Goal: Task Accomplishment & Management: Manage account settings

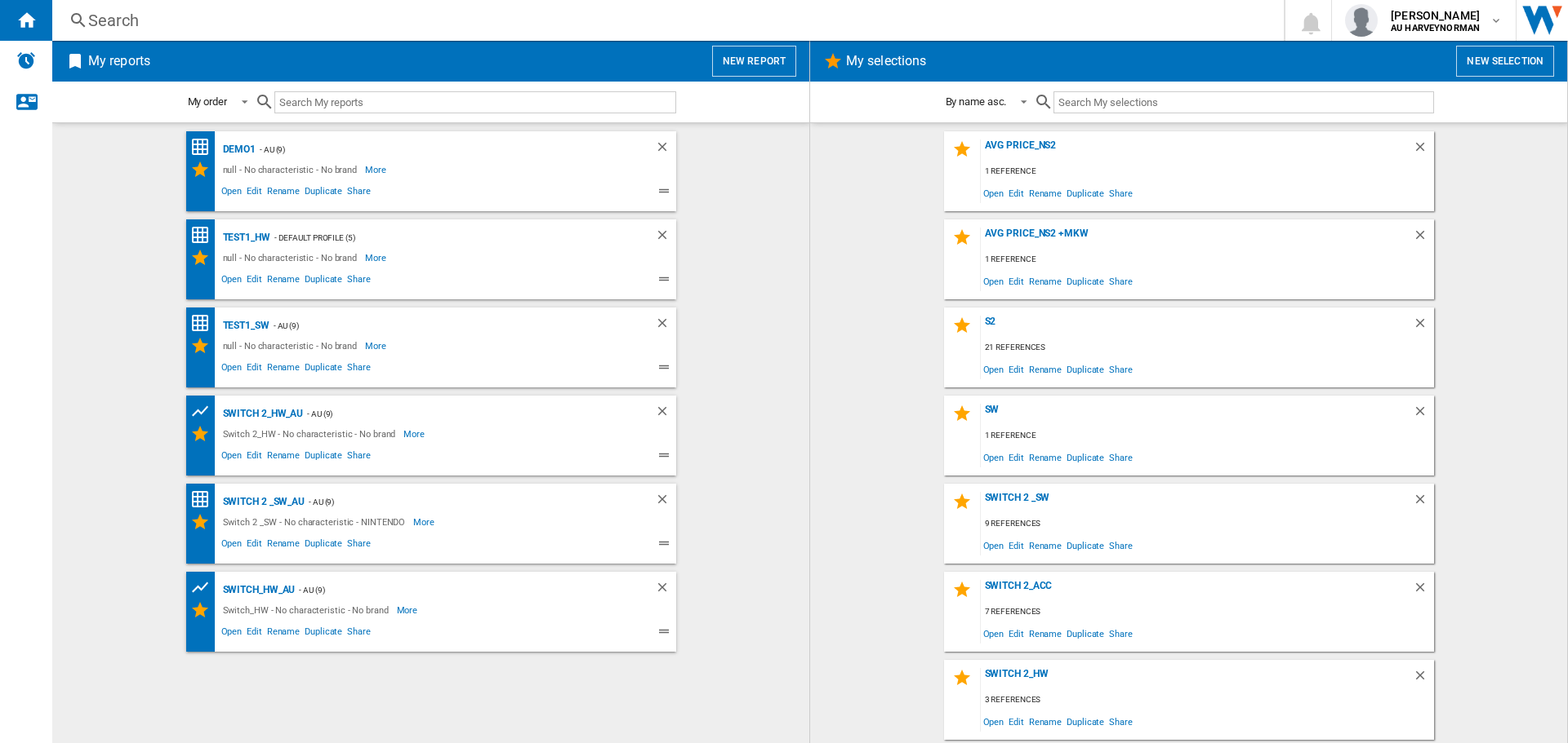
click at [1492, 345] on wk-selection "s2 21 references Open Edit Rename Duplicate Share" at bounding box center [1188, 348] width 724 height 80
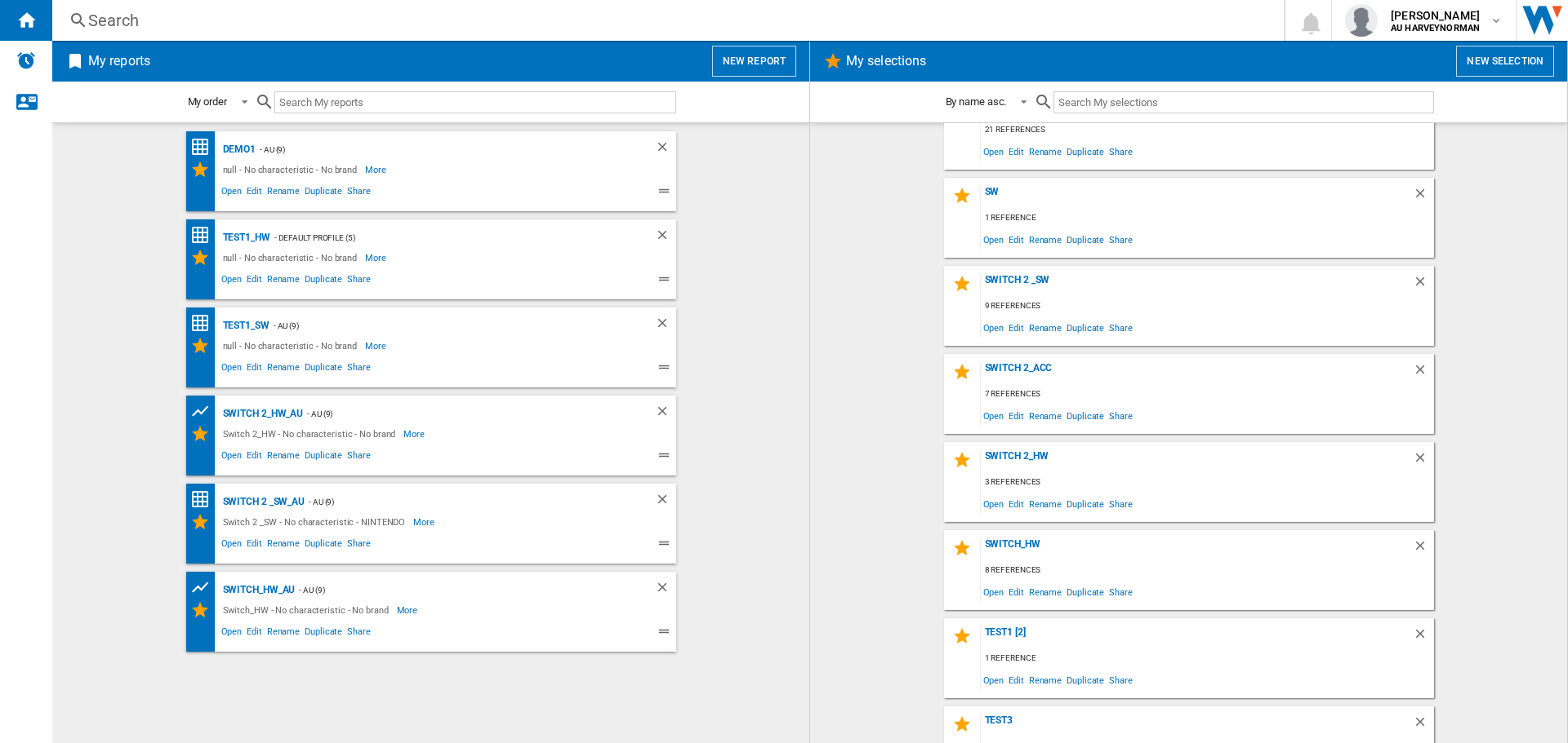
scroll to position [245, 0]
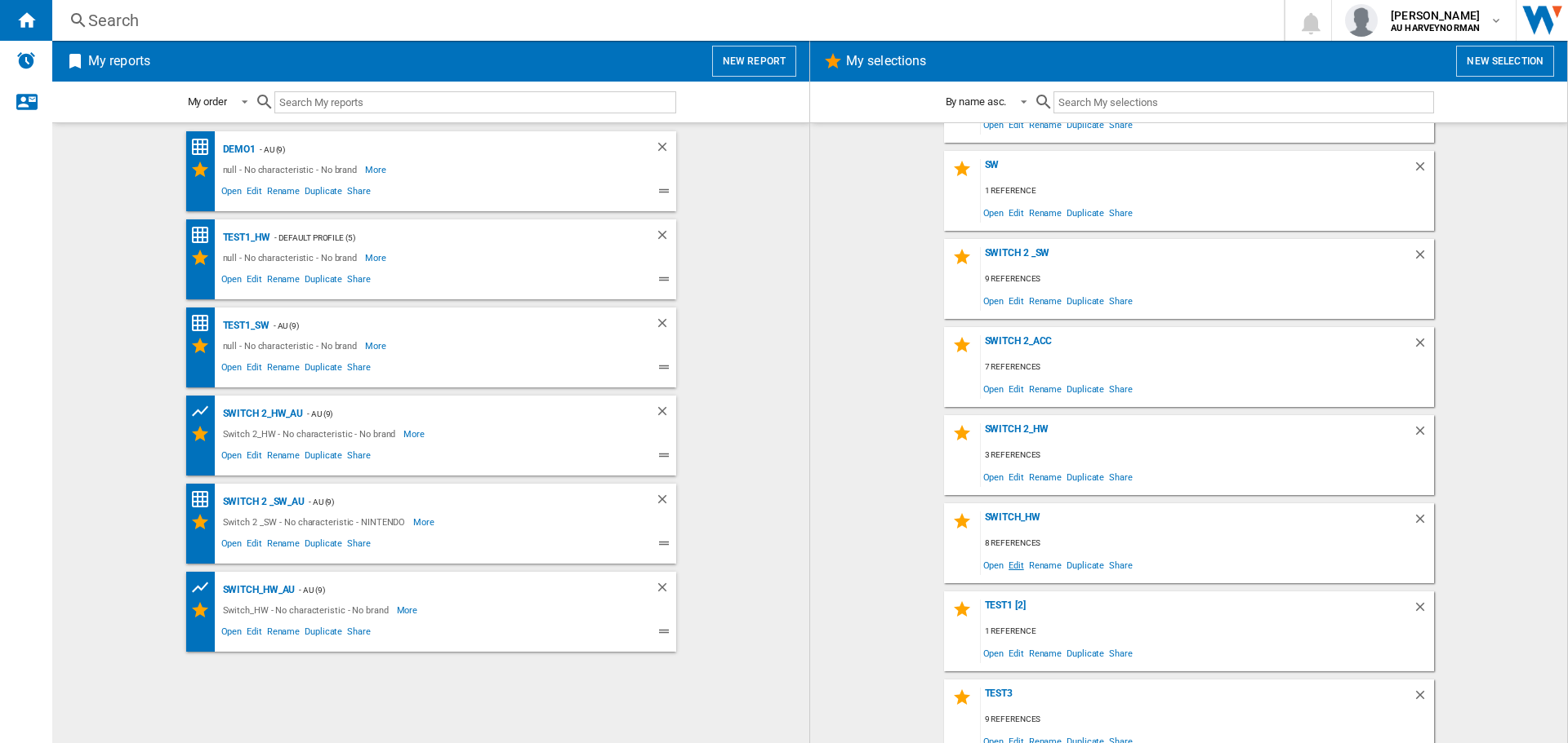
click at [1011, 565] on span "Edit" at bounding box center [1016, 565] width 20 height 22
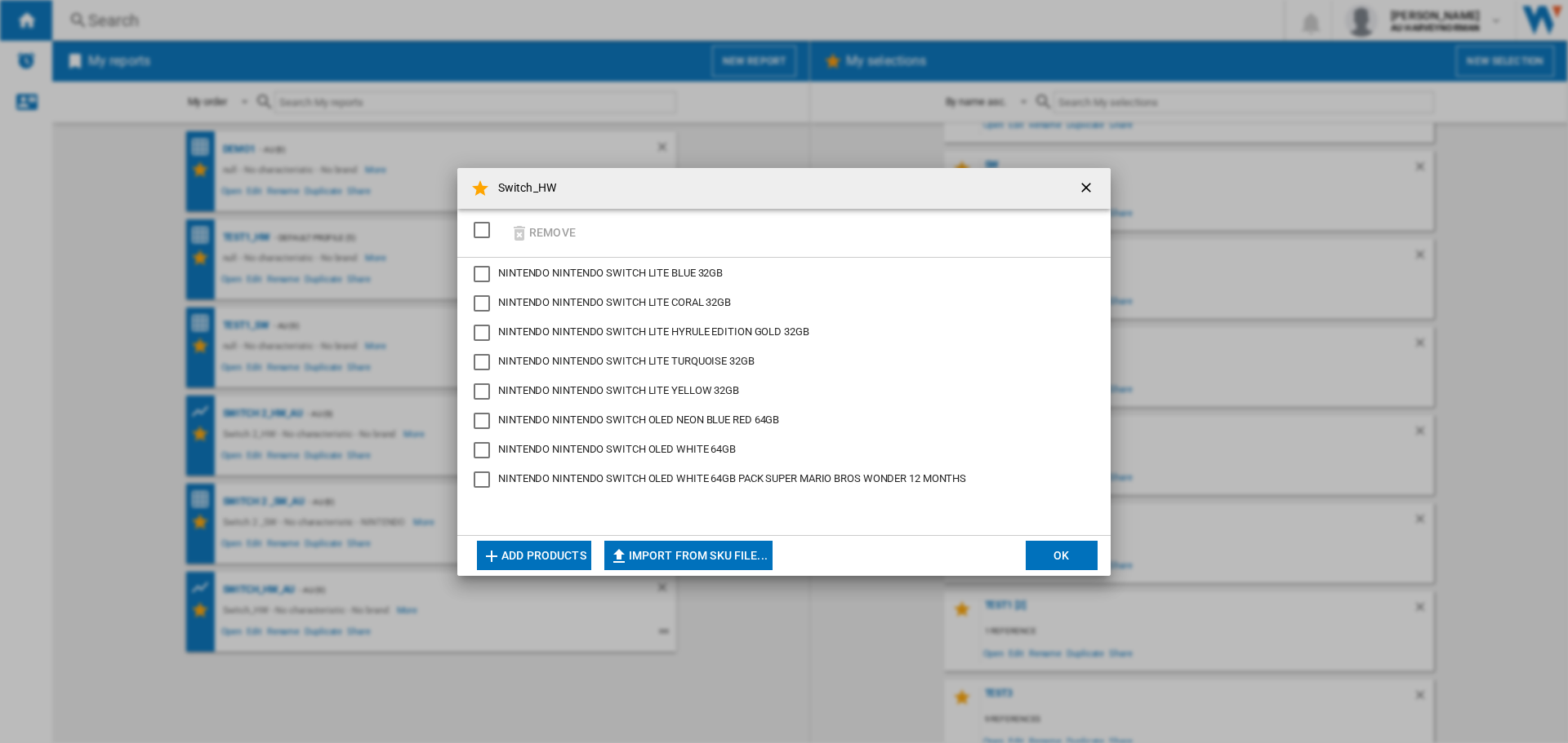
click at [524, 565] on button "Add products" at bounding box center [534, 555] width 114 height 29
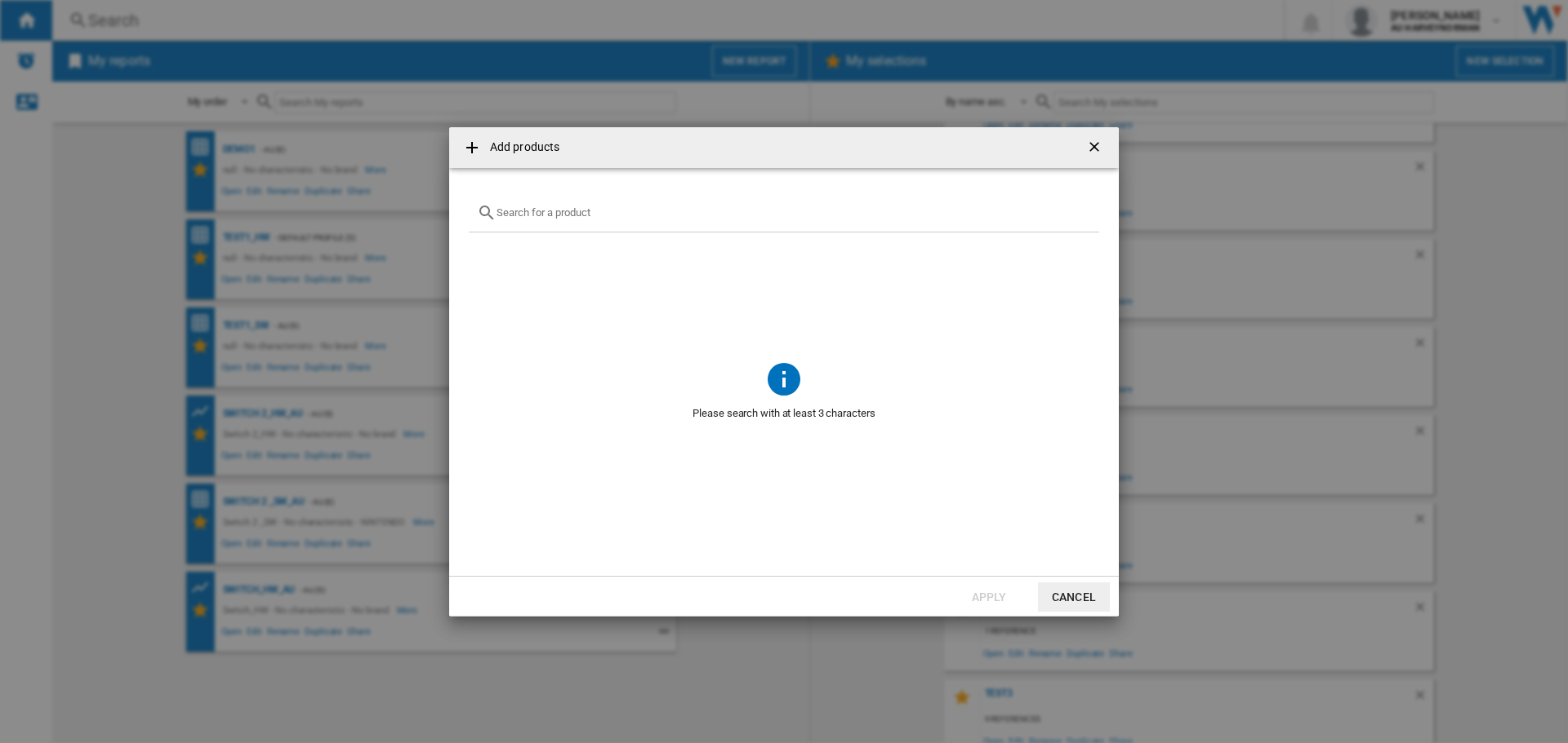
click at [551, 216] on input "text" at bounding box center [794, 213] width 595 height 12
paste input "NINTENDO SWITCH NEON BLUE RED 64GB"
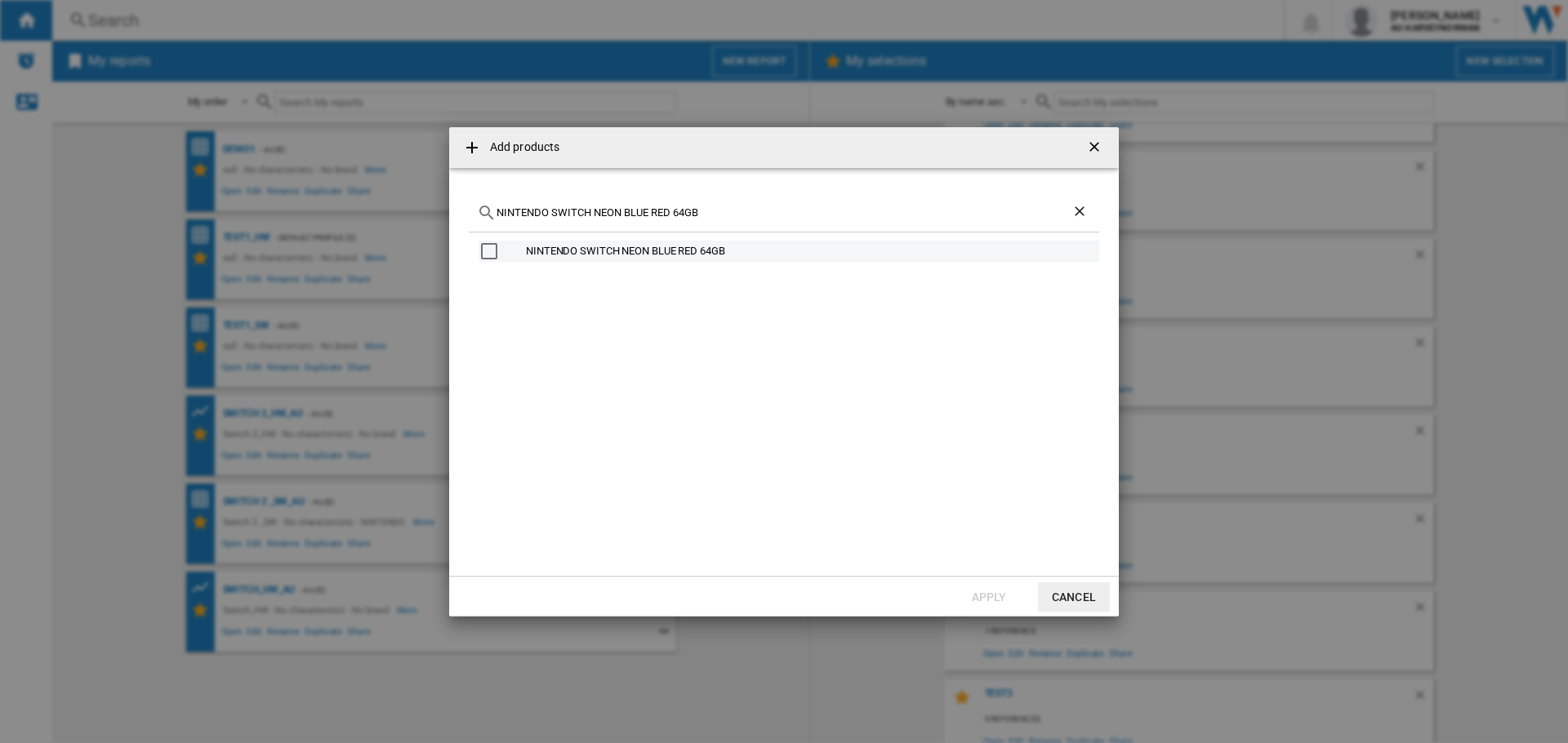
type input "NINTENDO SWITCH NEON BLUE RED 64GB"
click at [642, 254] on div "NINTENDO SWITCH NEON BLUE RED 64GB" at bounding box center [811, 251] width 571 height 16
click at [1004, 594] on button "Apply" at bounding box center [988, 597] width 72 height 29
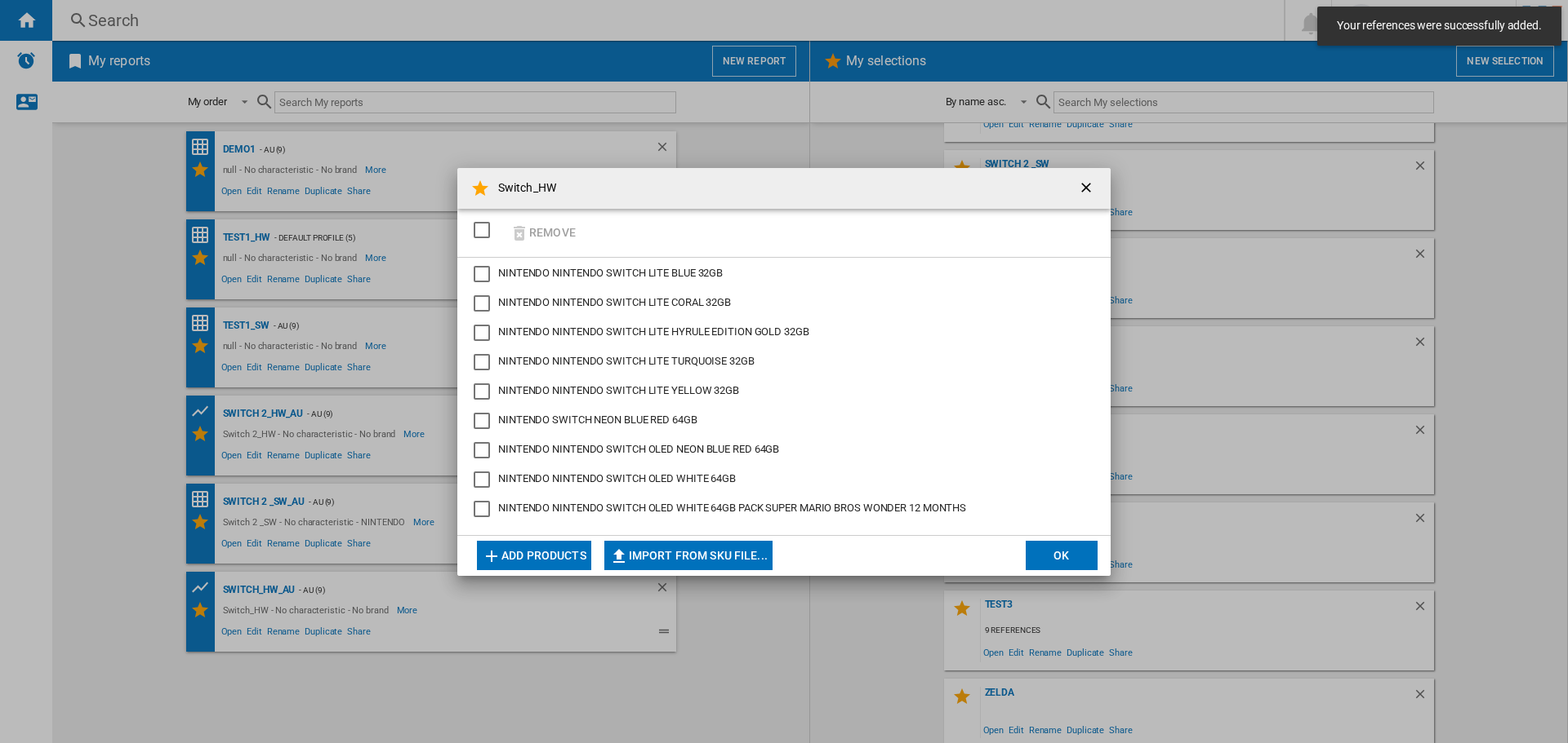
scroll to position [349, 0]
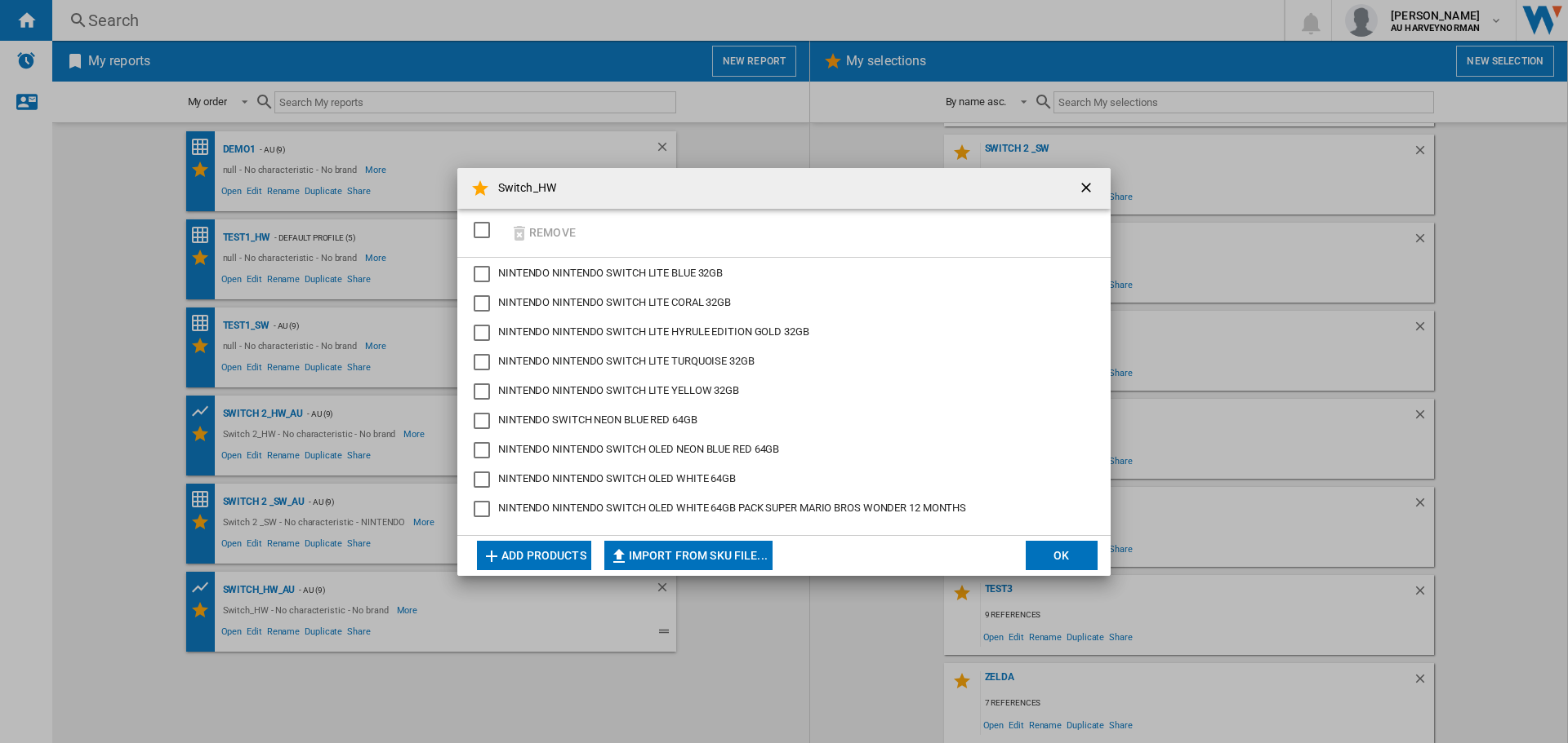
click at [1039, 559] on button "OK" at bounding box center [1061, 555] width 72 height 29
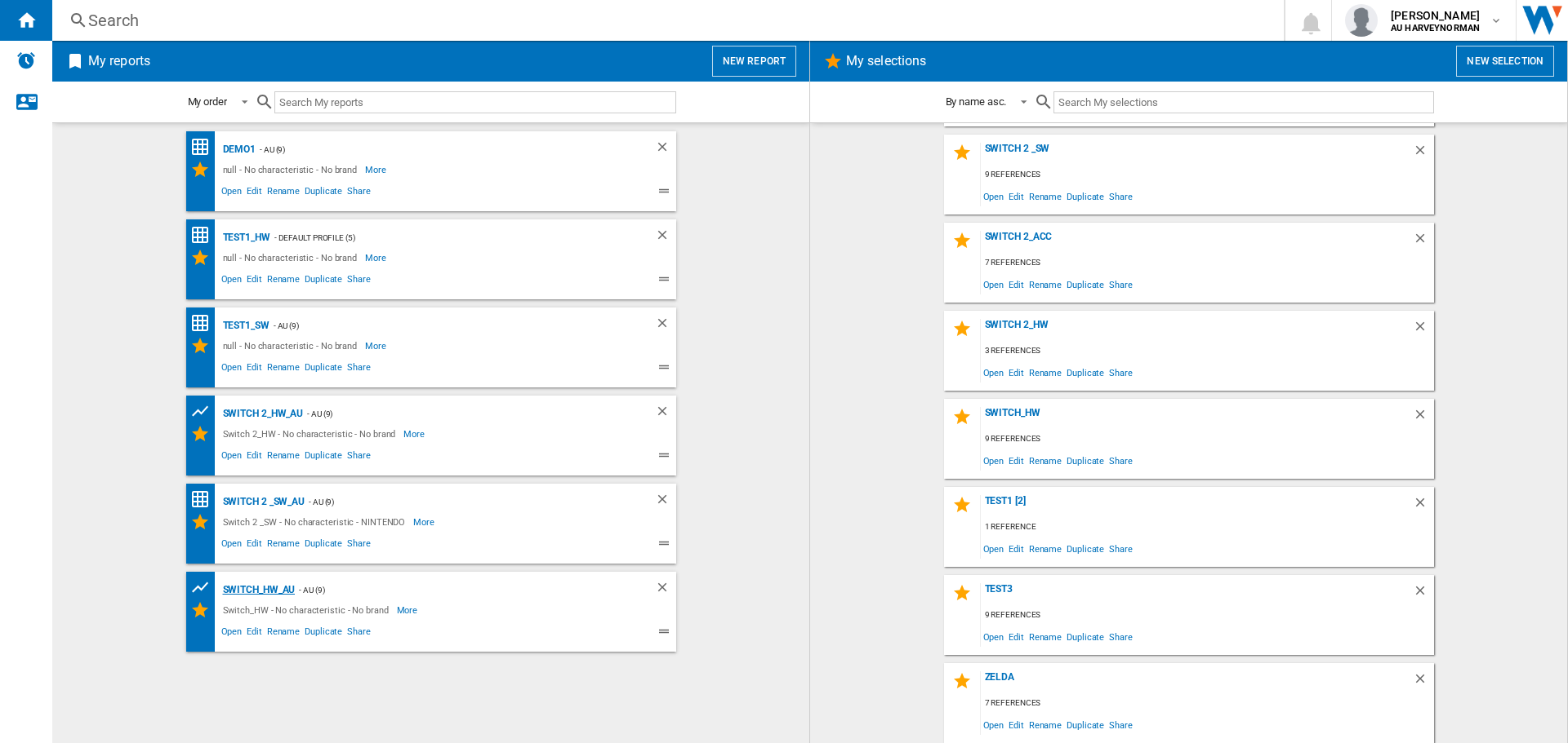
click at [235, 588] on div "Switch_HW_AU" at bounding box center [257, 590] width 77 height 20
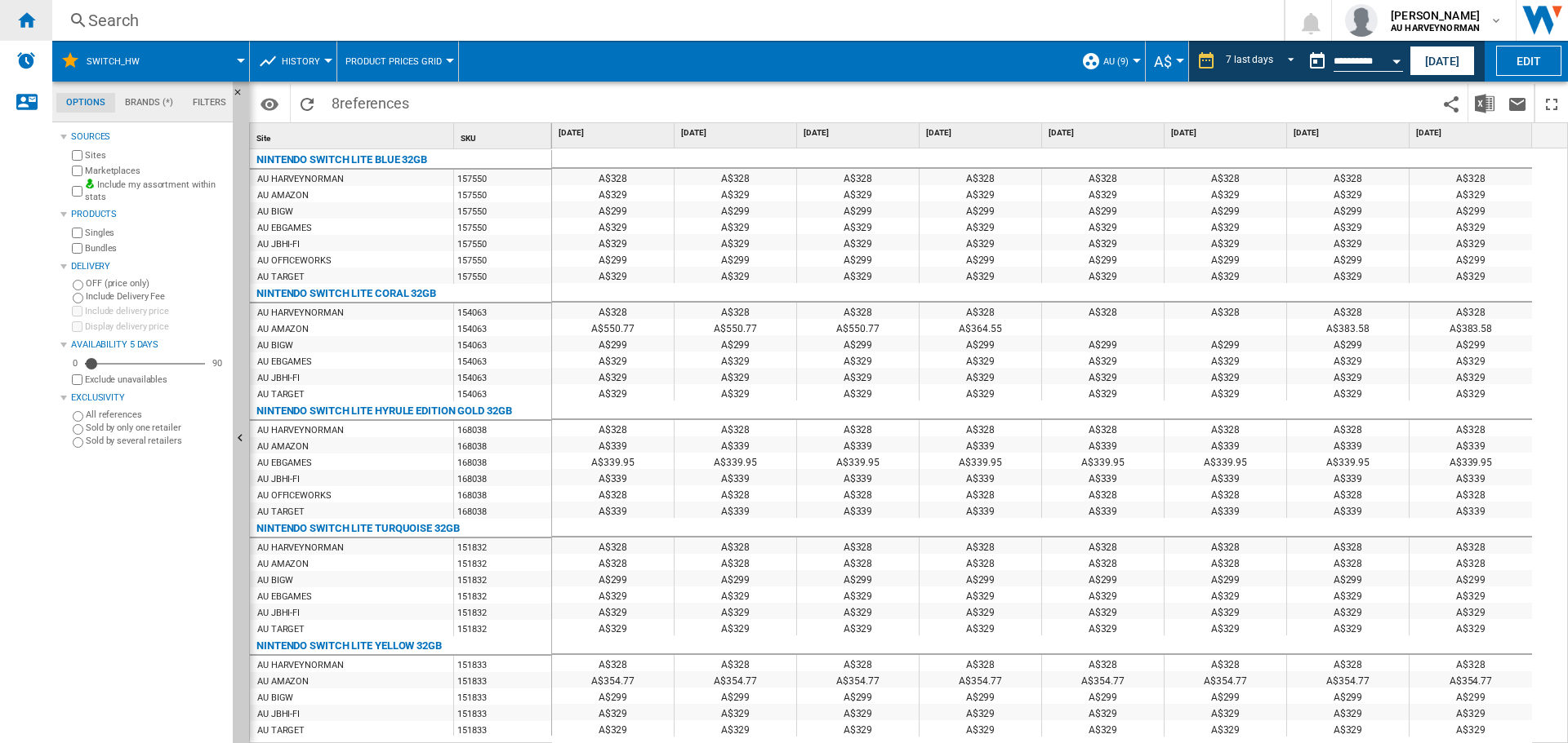
click at [34, 15] on ng-md-icon "Home" at bounding box center [26, 20] width 20 height 20
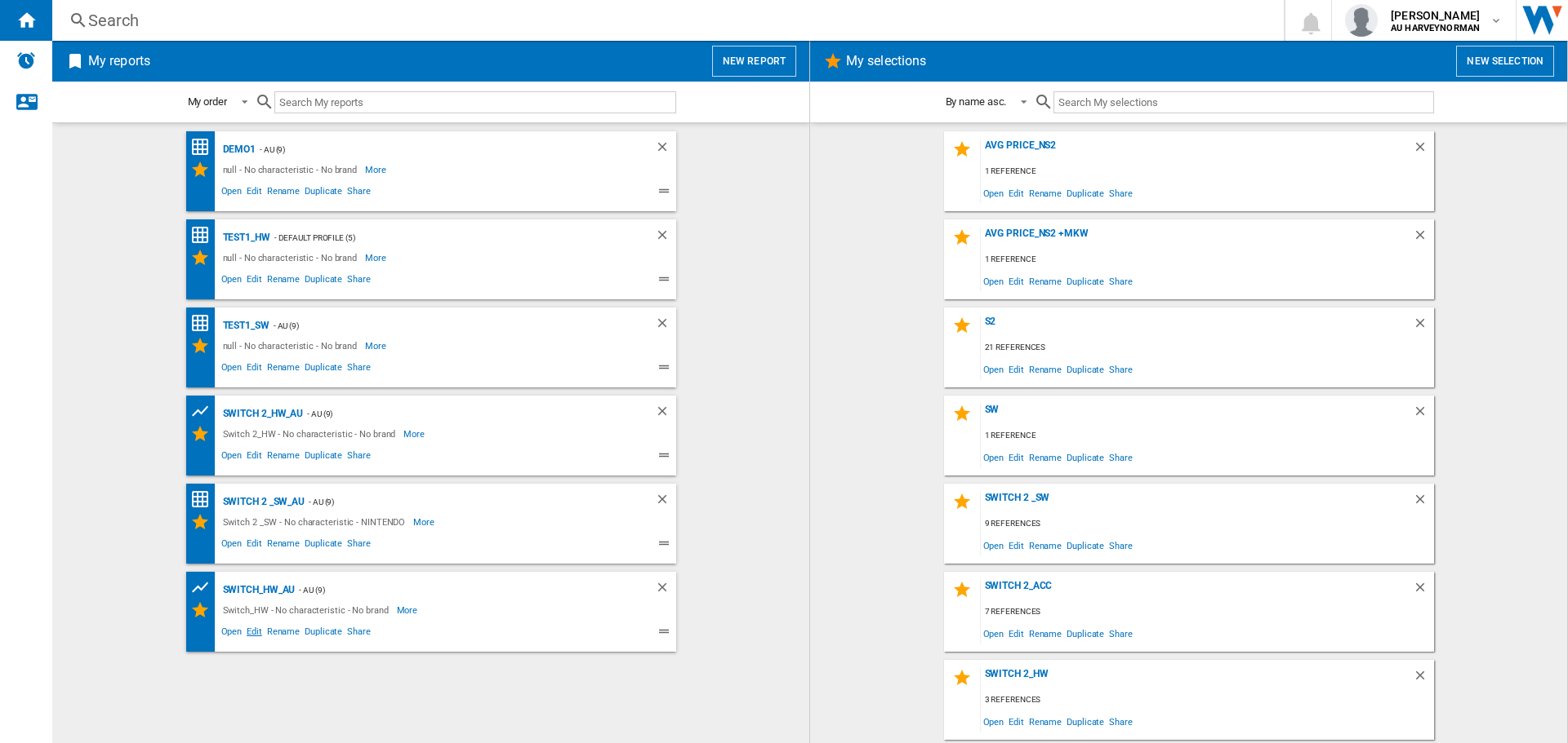
click at [251, 633] on span "Edit" at bounding box center [254, 634] width 20 height 20
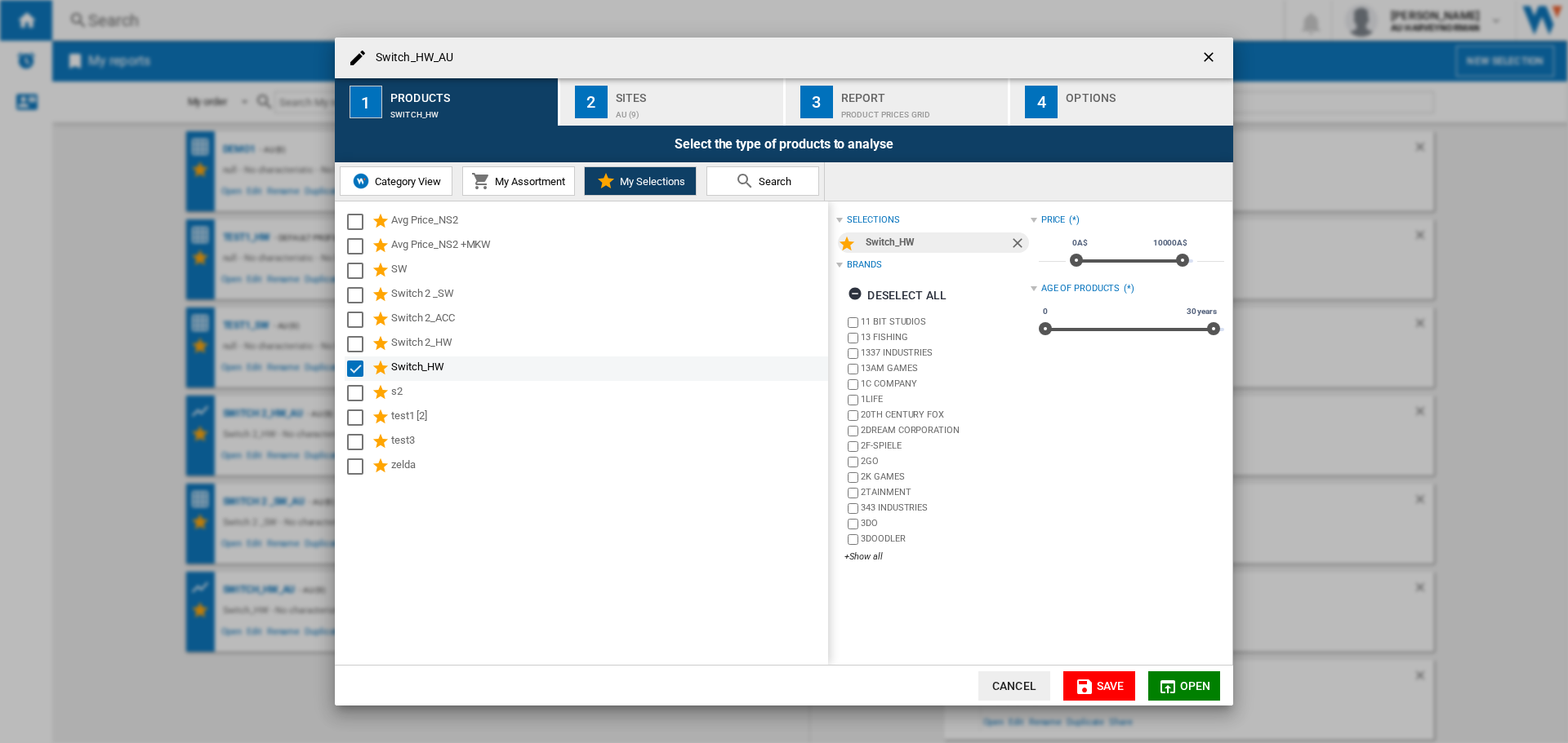
click at [349, 368] on div "Select" at bounding box center [355, 368] width 16 height 16
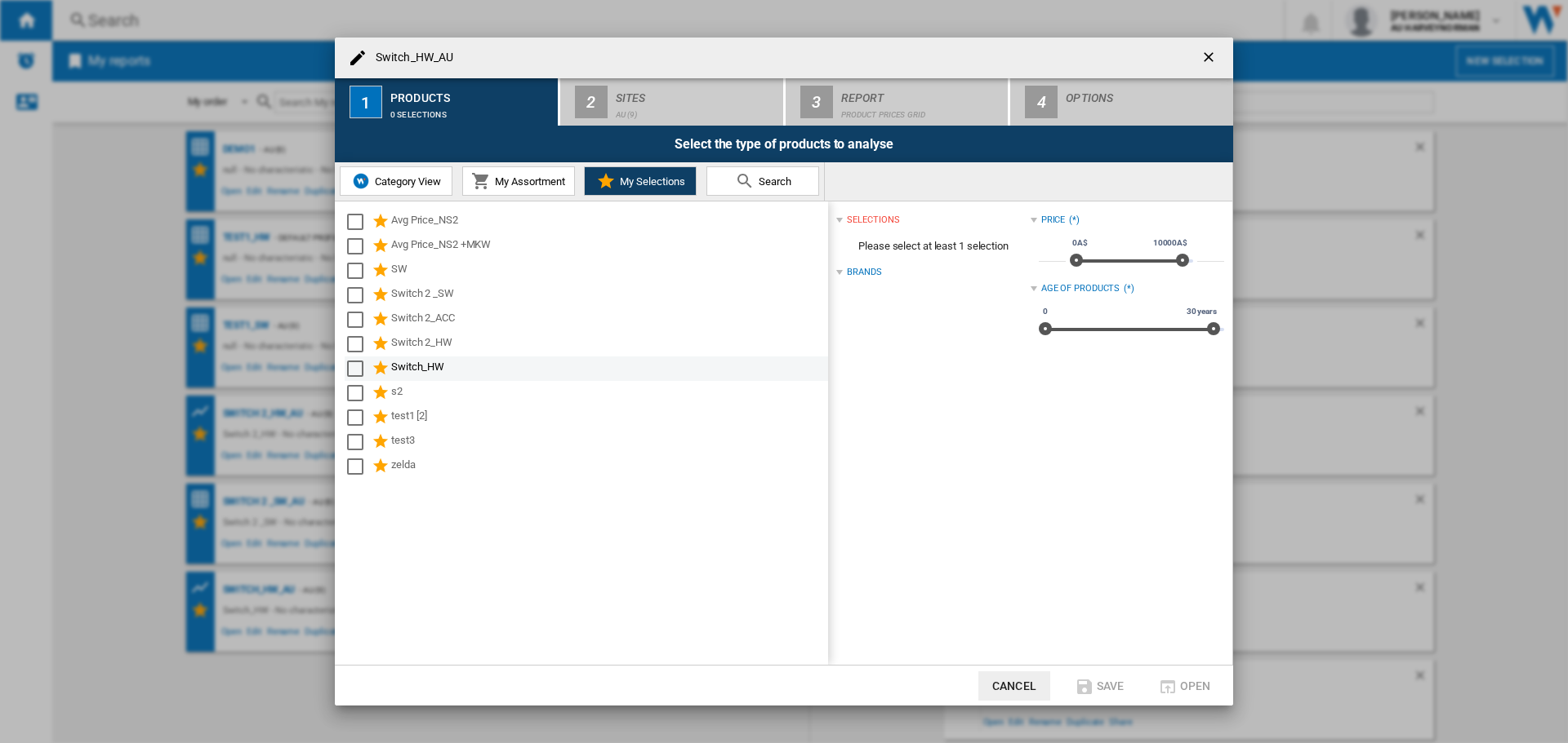
click at [355, 370] on div "Select" at bounding box center [355, 368] width 16 height 16
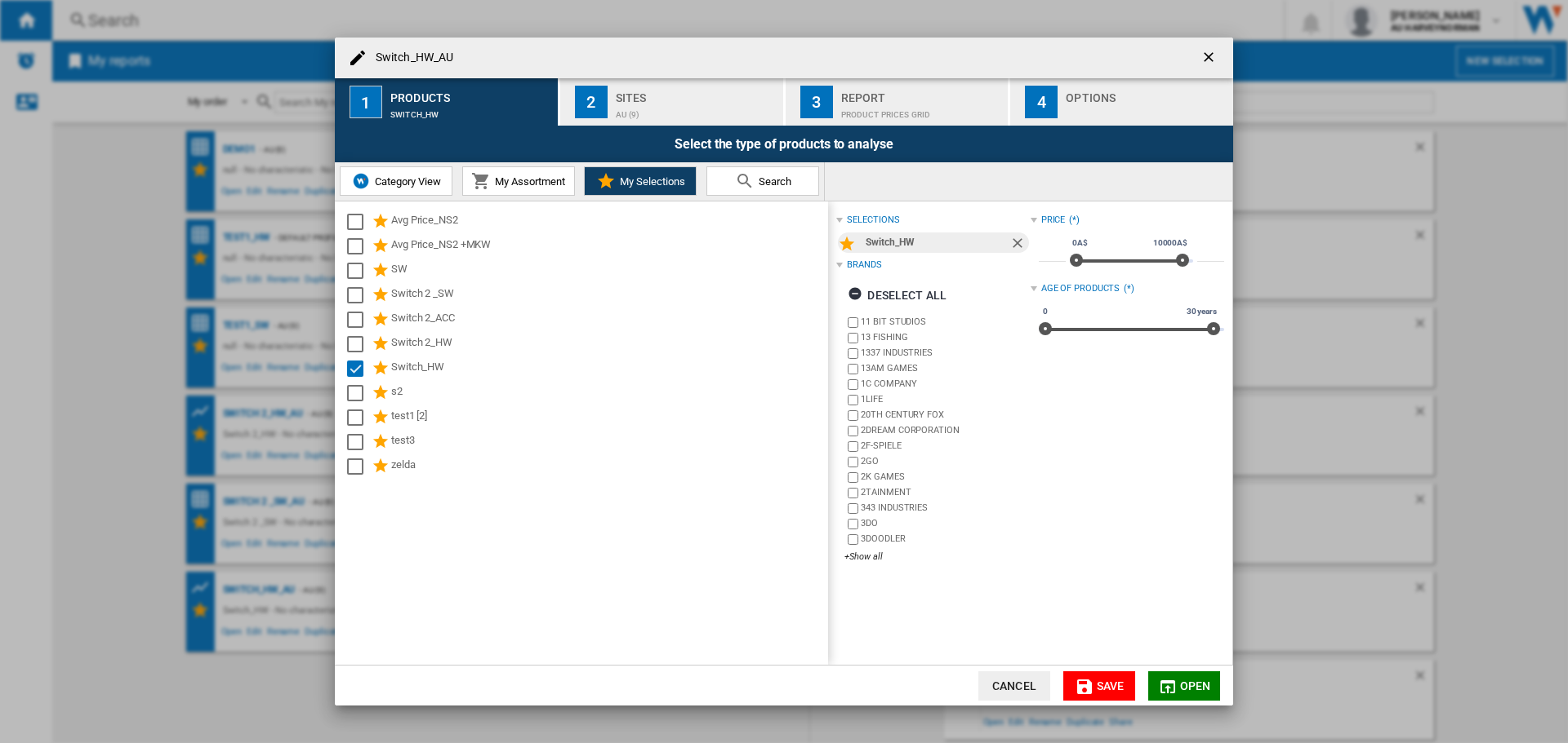
click at [1114, 693] on button "Save" at bounding box center [1099, 686] width 72 height 29
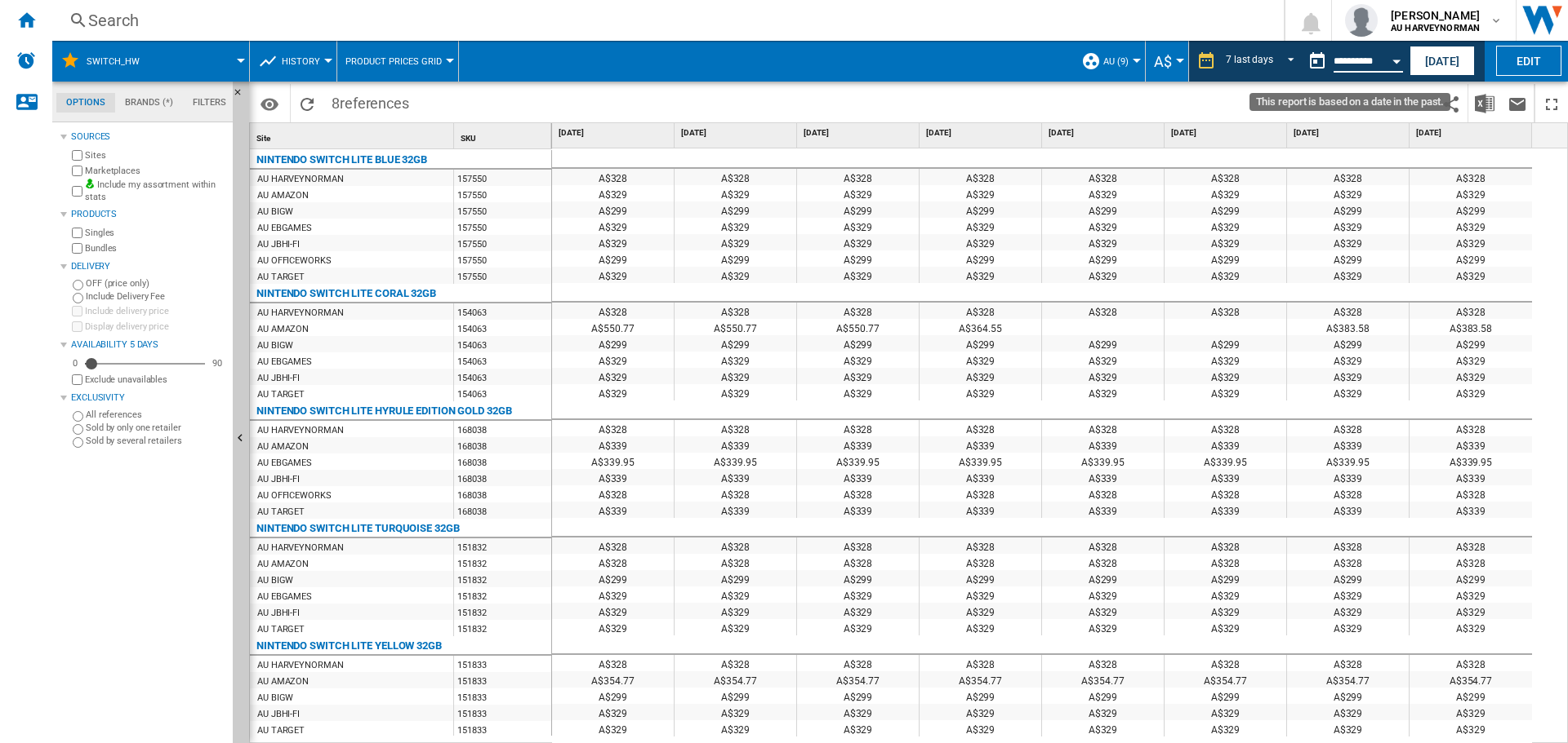
click at [1356, 66] on input "**********" at bounding box center [1368, 63] width 69 height 15
click at [1394, 64] on button "Open calendar" at bounding box center [1396, 59] width 29 height 29
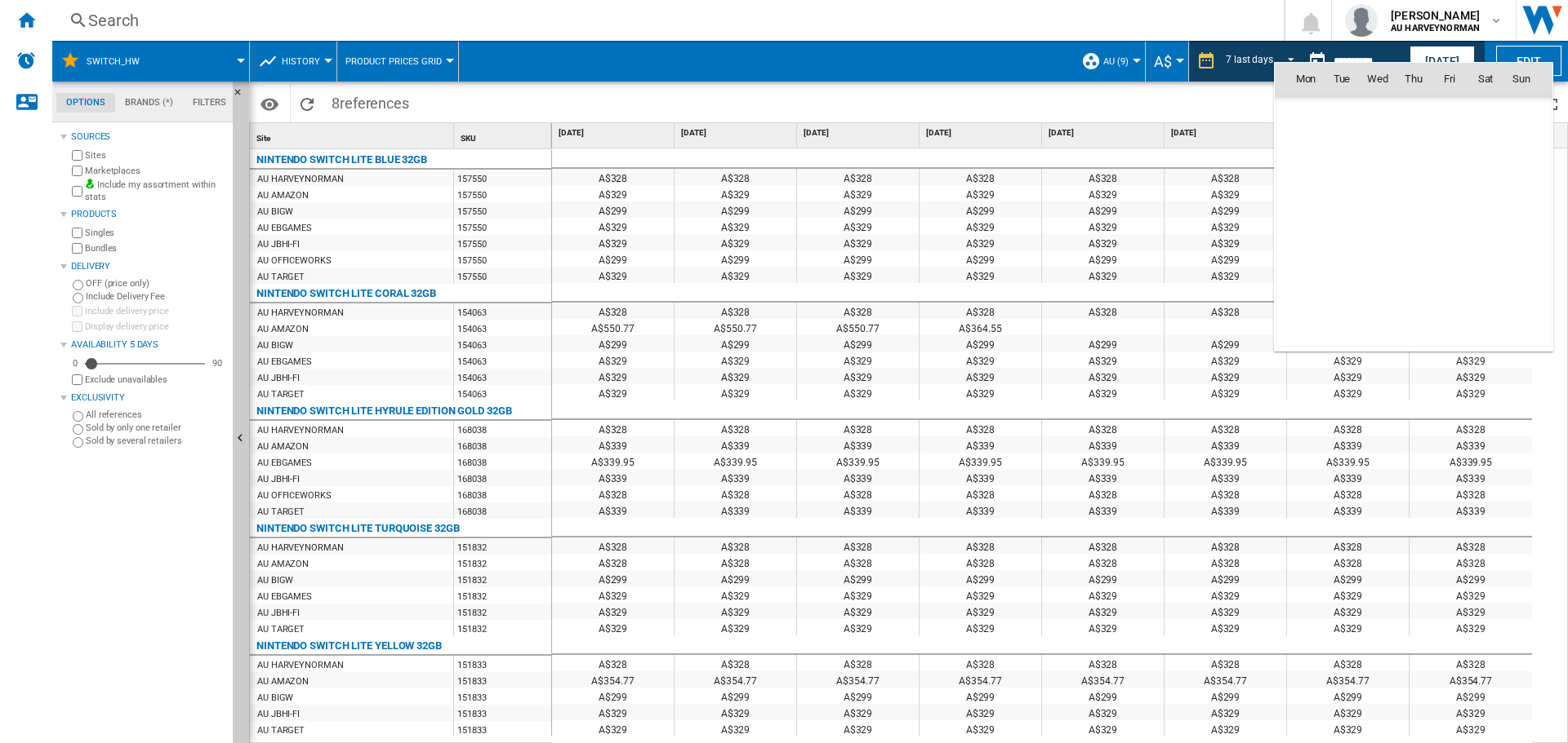
scroll to position [7784, 0]
click at [1336, 261] on span "26" at bounding box center [1341, 257] width 33 height 33
type input "**********"
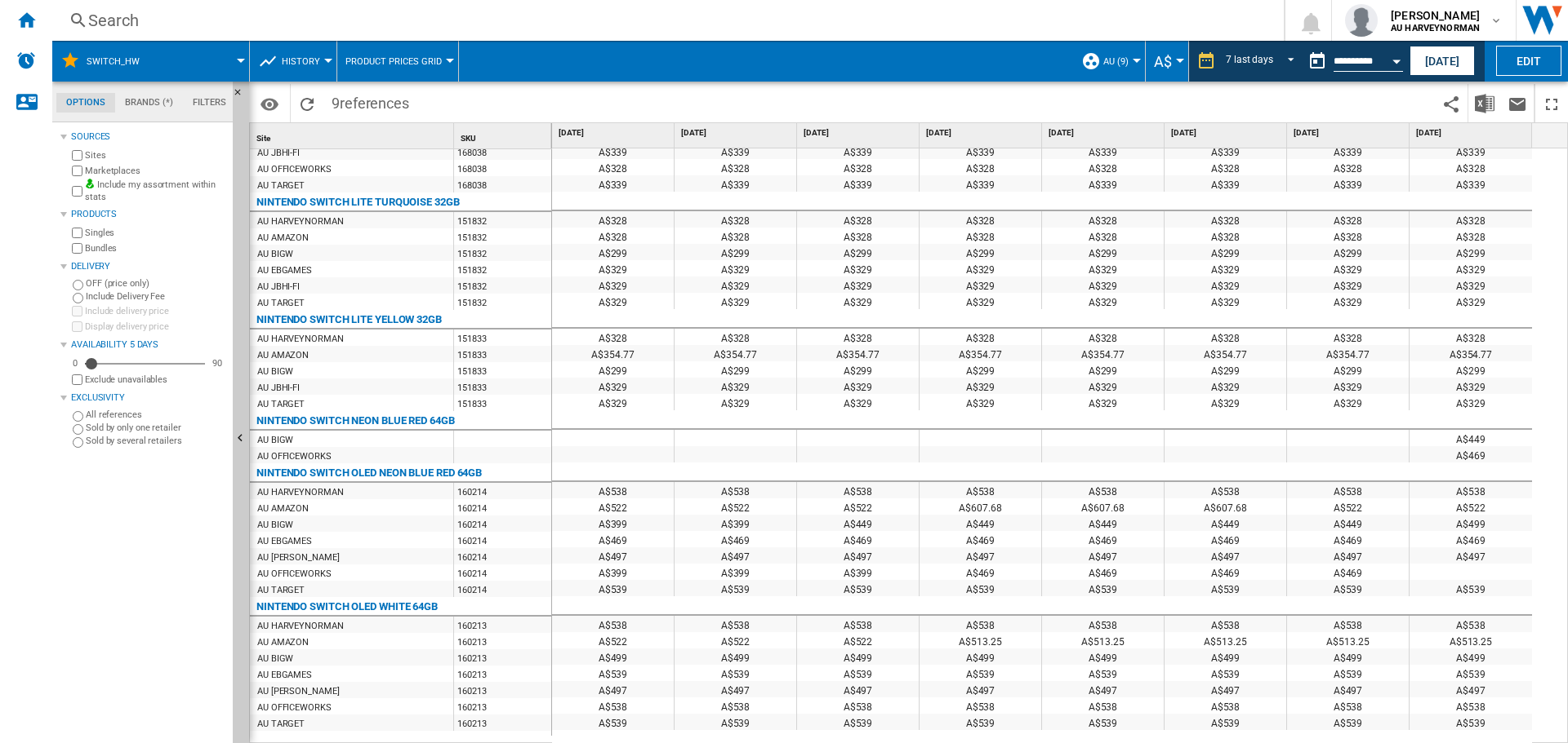
click at [622, 526] on div "A$399" at bounding box center [613, 523] width 122 height 16
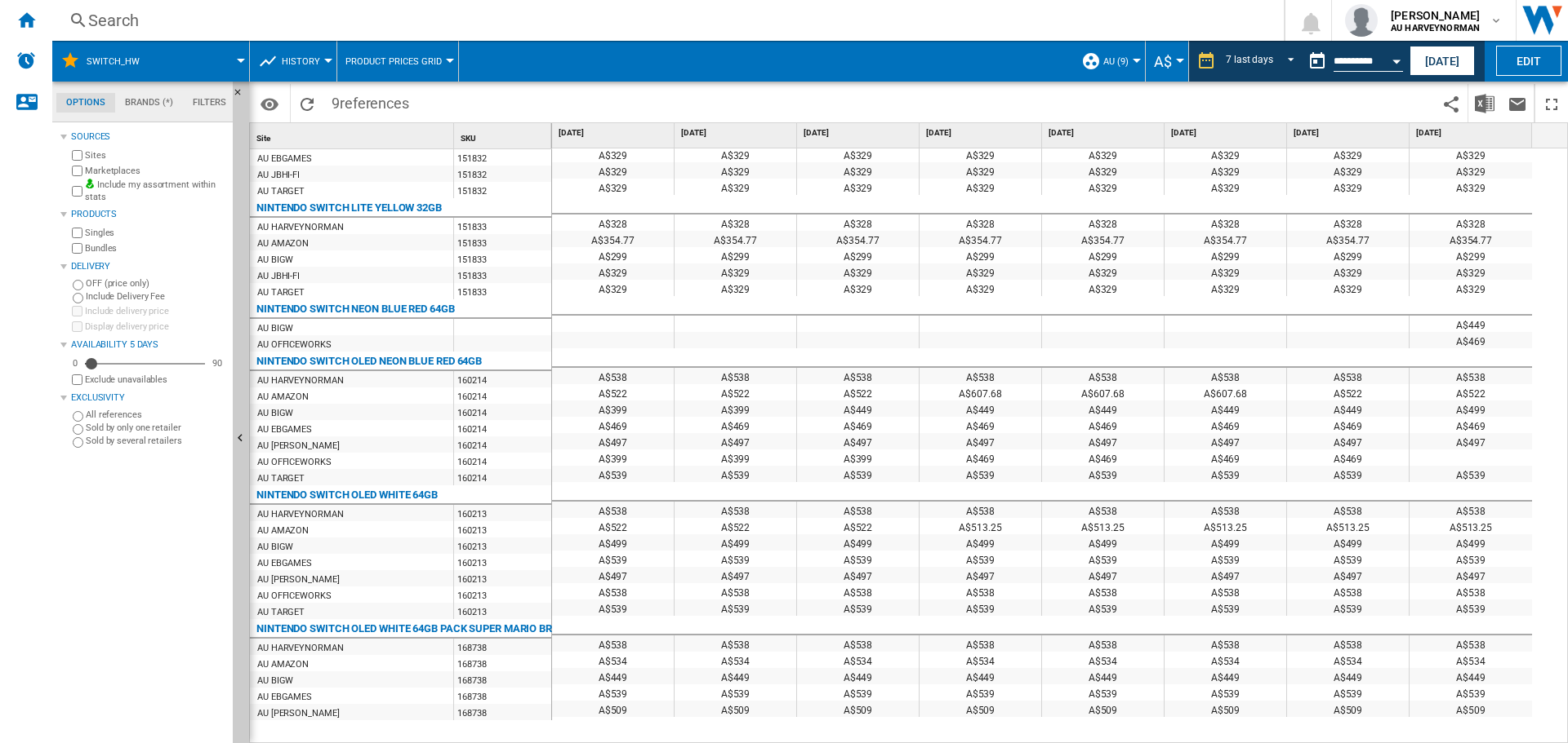
scroll to position [440, 0]
drag, startPoint x: 314, startPoint y: 408, endPoint x: 825, endPoint y: 423, distance: 511.2
click at [825, 423] on div "Site 1 SKU 1 NINTENDO SWITCH LITE BLUE 32GB AU HARVEYNORMAN 157550 AU AMAZON 15…" at bounding box center [908, 432] width 1317 height 619
click at [1475, 406] on div "A$499" at bounding box center [1471, 408] width 123 height 16
click at [1114, 427] on div "A$469" at bounding box center [1102, 425] width 122 height 16
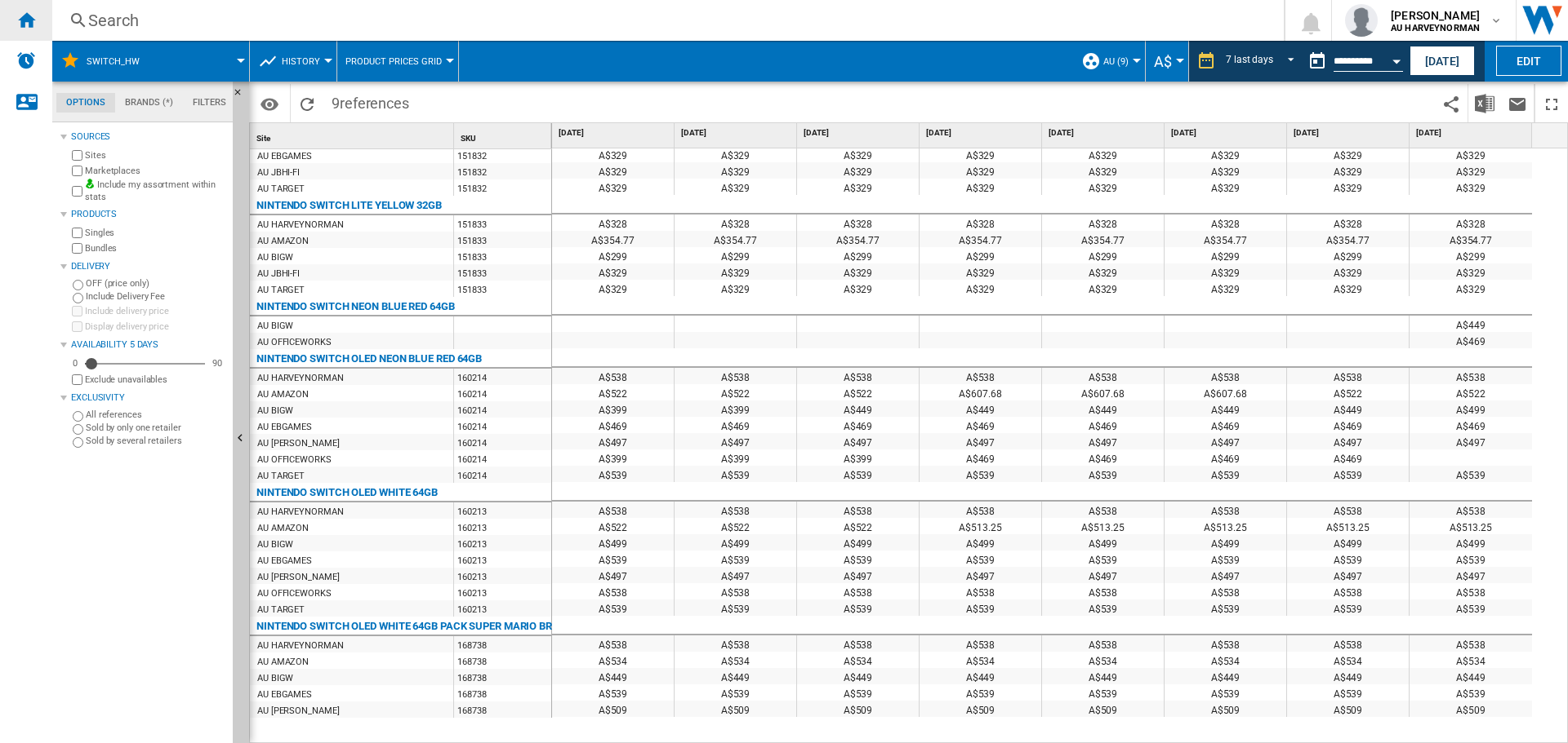
click at [15, 25] on div "Home" at bounding box center [26, 20] width 53 height 41
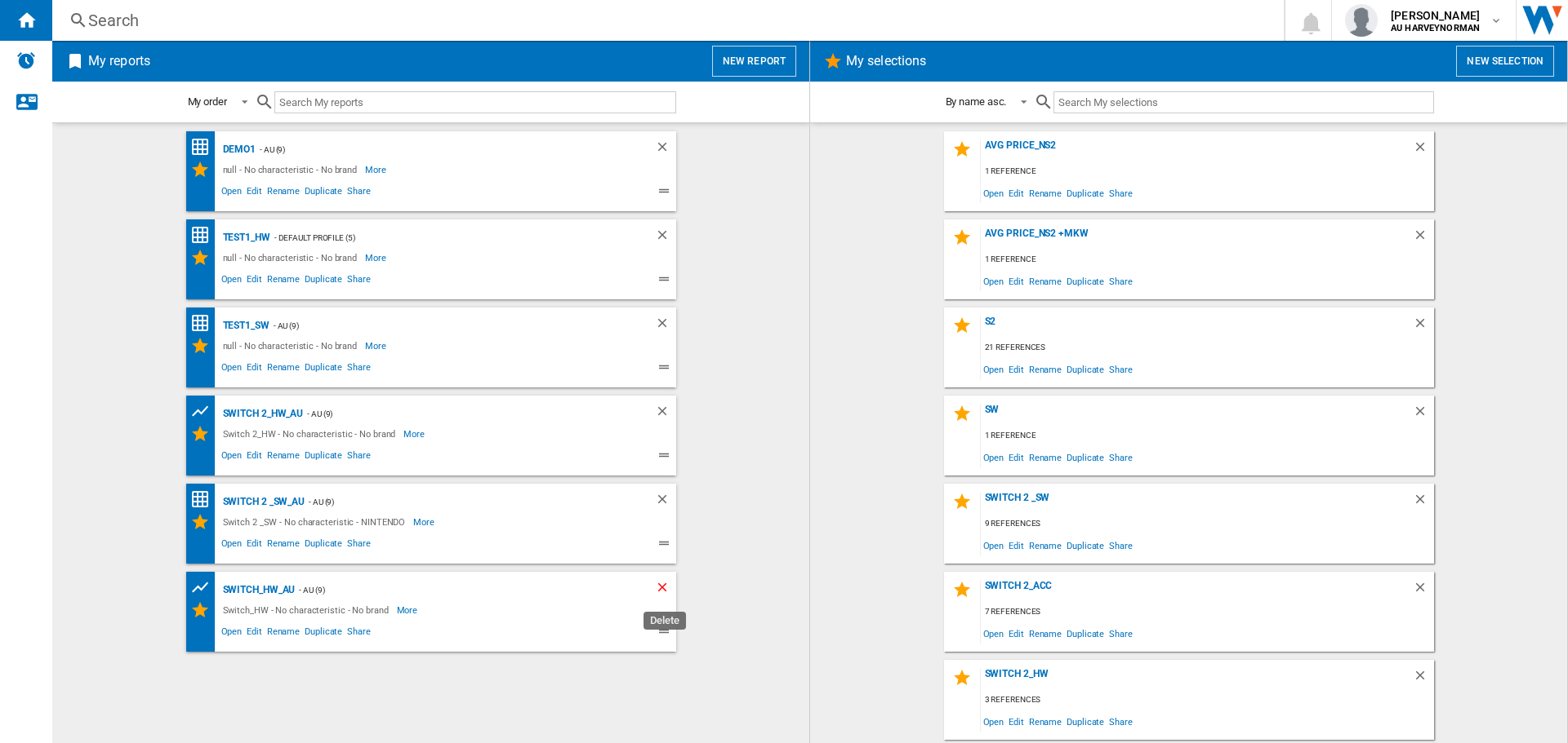
click at [664, 586] on ng-md-icon "Delete" at bounding box center [664, 590] width 20 height 20
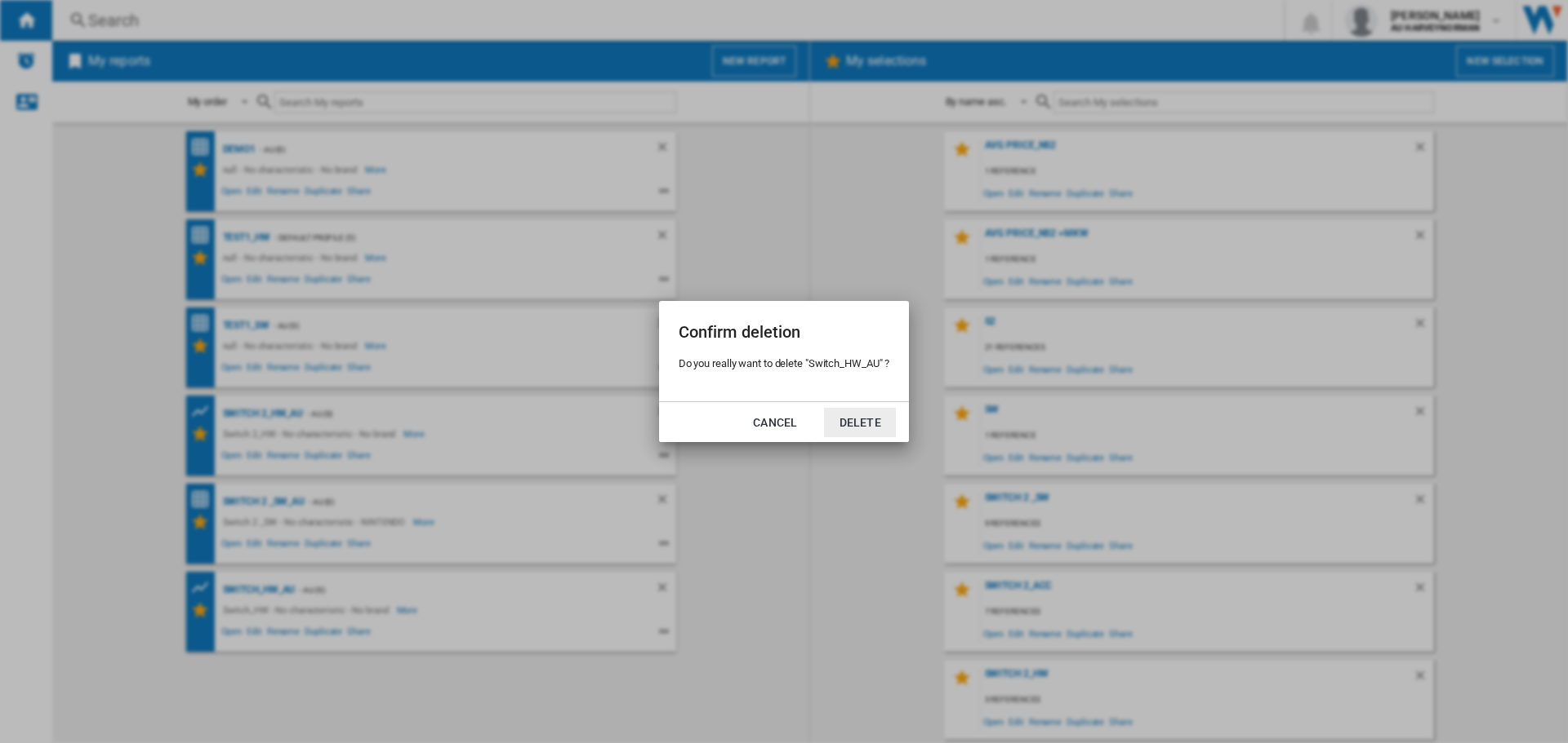
click at [851, 416] on button "Delete" at bounding box center [859, 423] width 72 height 29
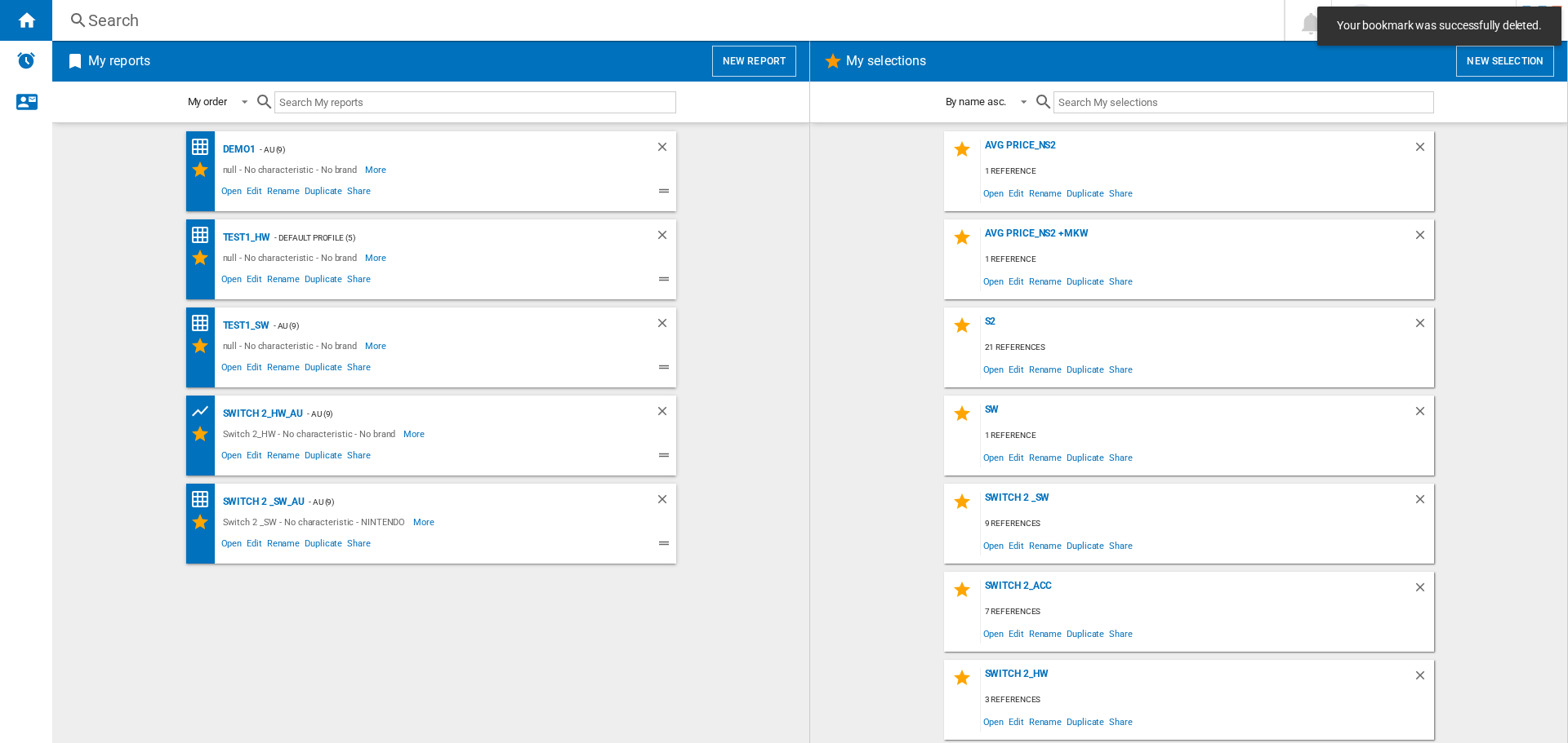
click at [733, 57] on button "New report" at bounding box center [754, 61] width 84 height 31
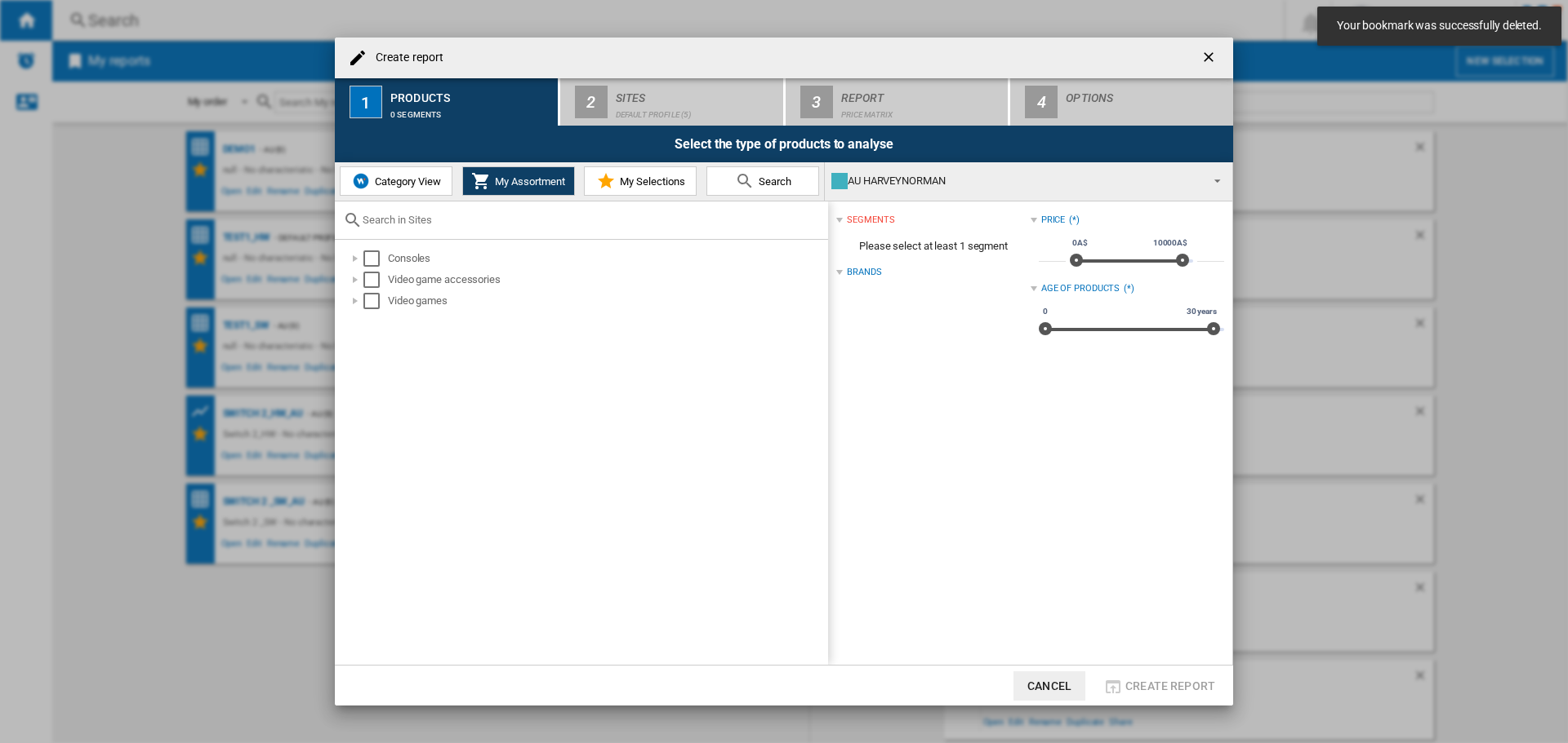
click at [622, 182] on span "My Selections" at bounding box center [650, 182] width 69 height 12
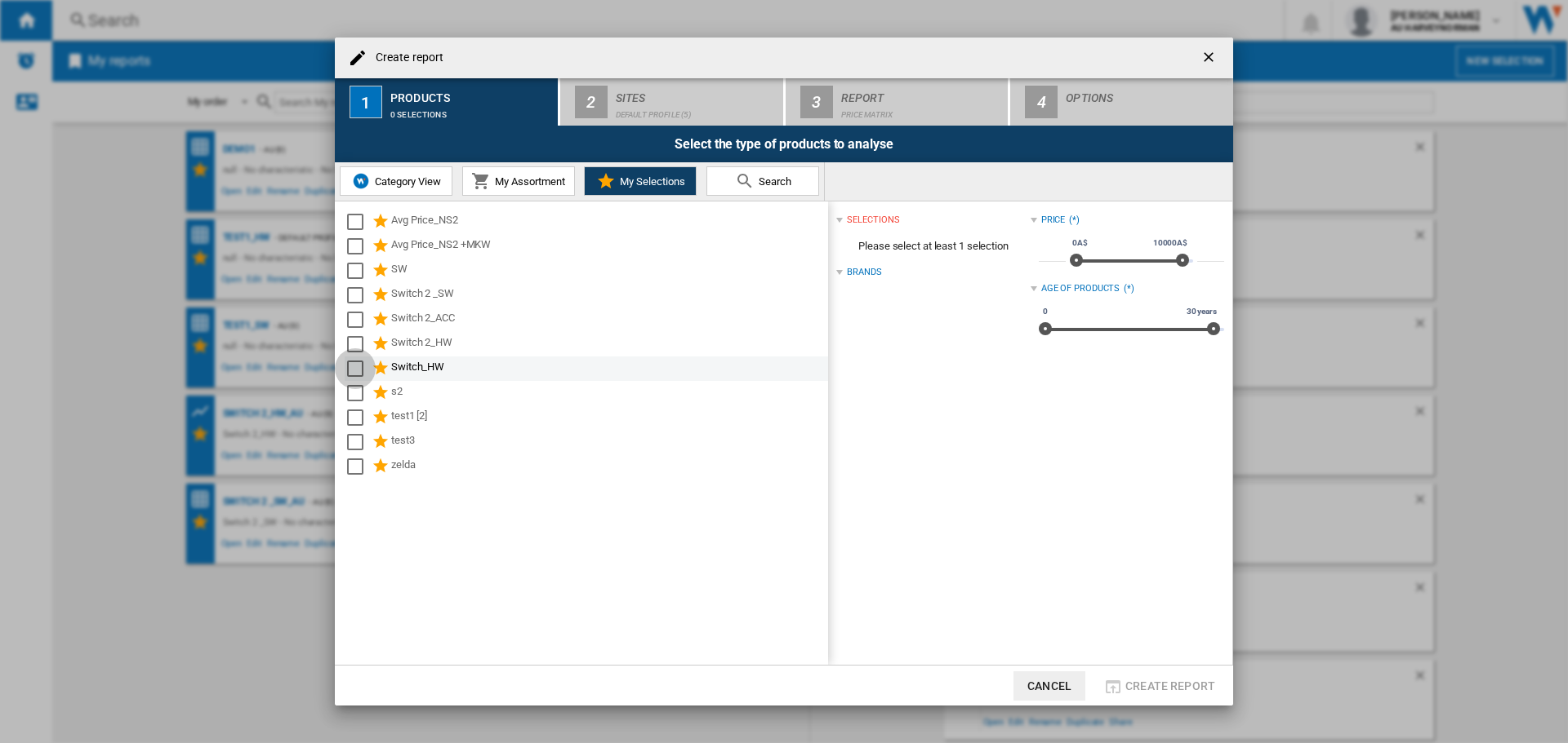
click at [358, 364] on div "Select" at bounding box center [355, 368] width 16 height 16
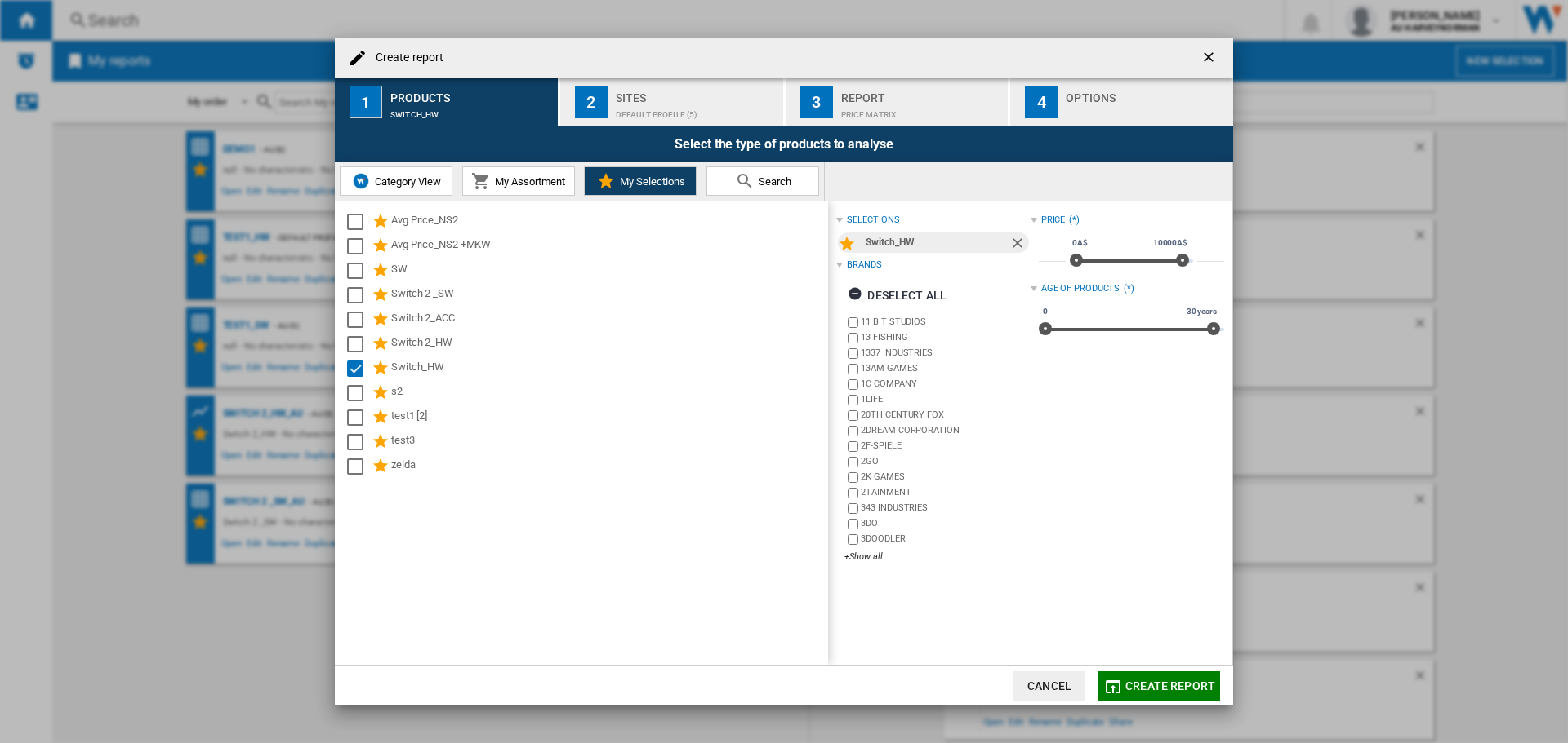
click at [706, 93] on div "Sites" at bounding box center [695, 93] width 161 height 17
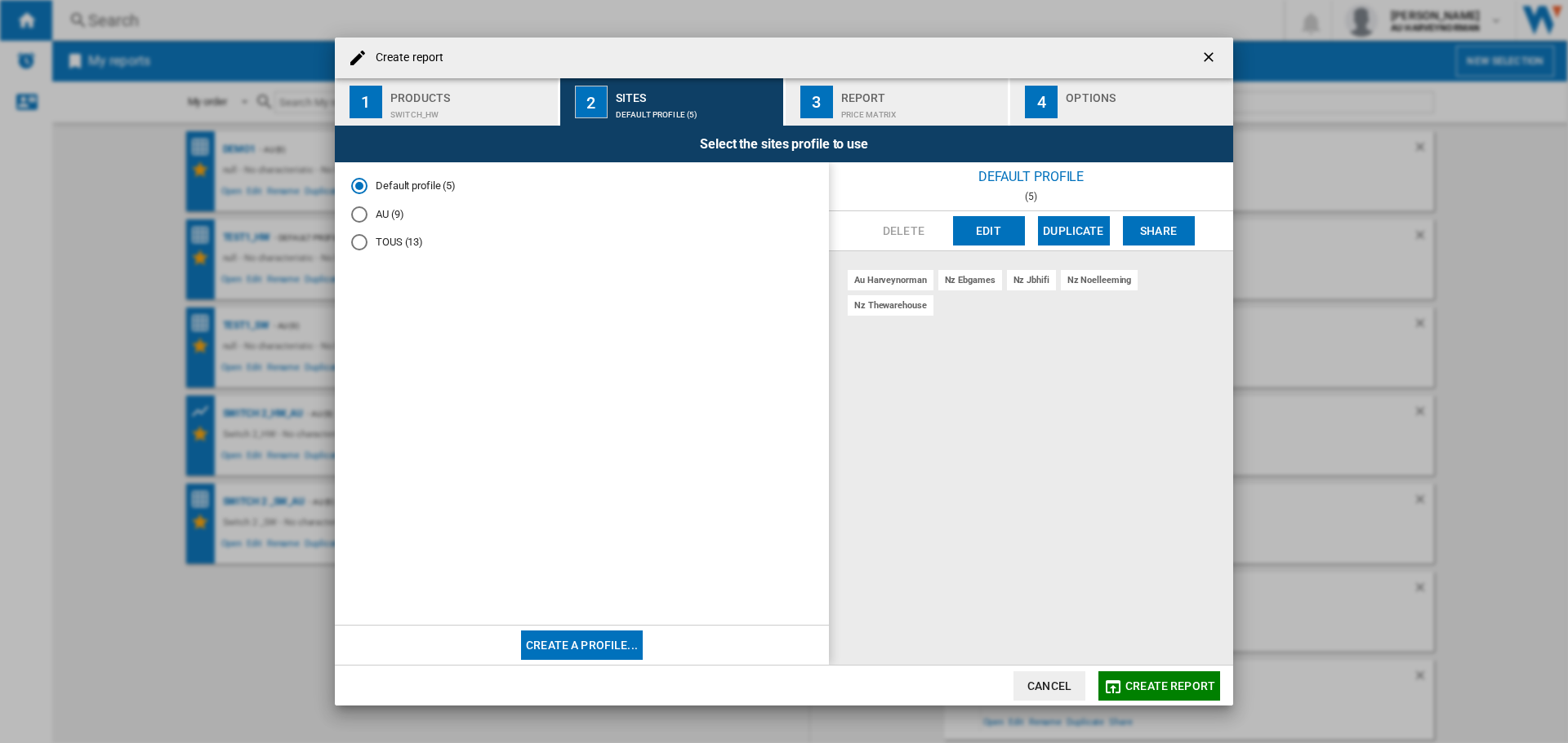
click at [373, 212] on md-radio-button "AU (9)" at bounding box center [581, 214] width 461 height 15
click at [1124, 687] on button "Create report" at bounding box center [1158, 686] width 122 height 29
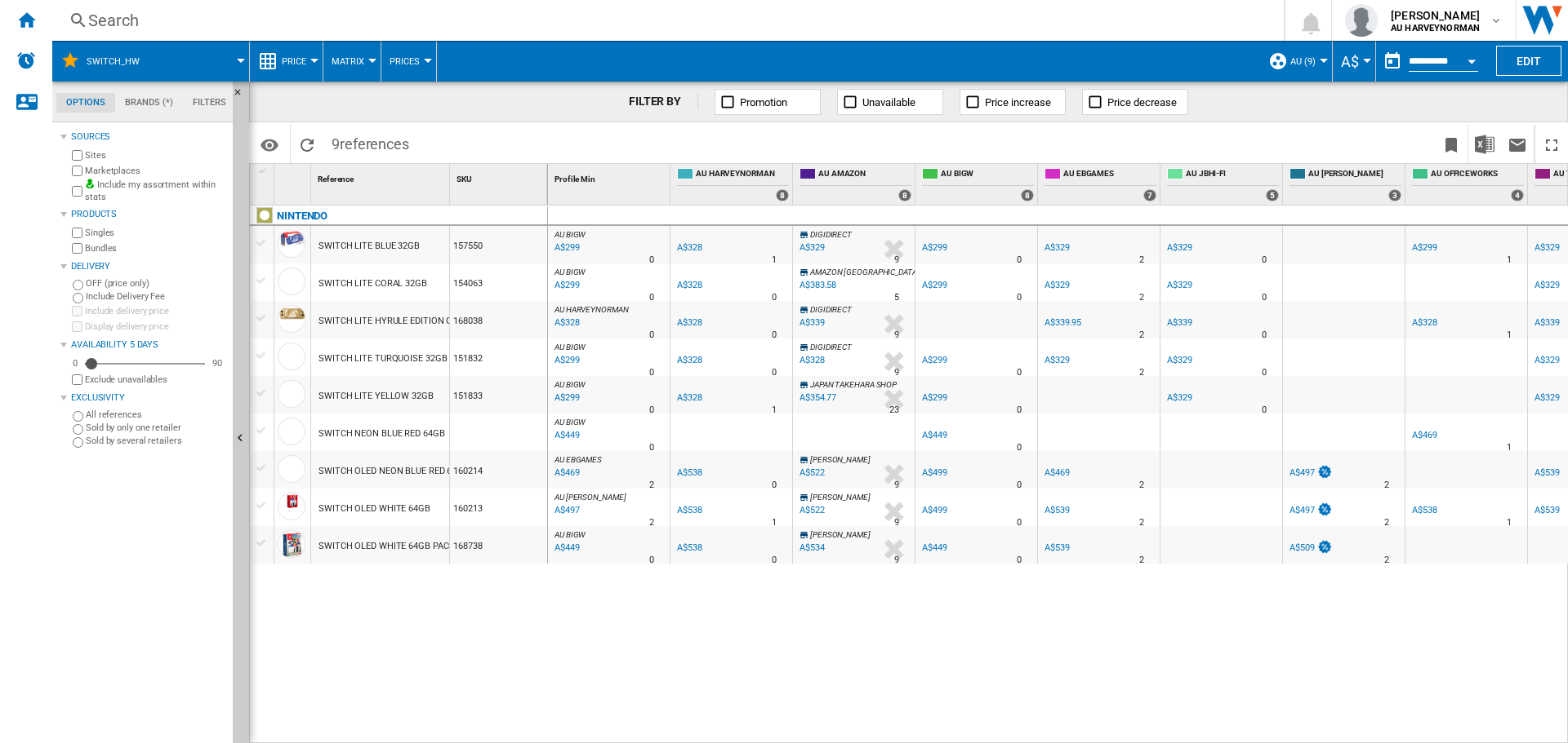
scroll to position [0, 82]
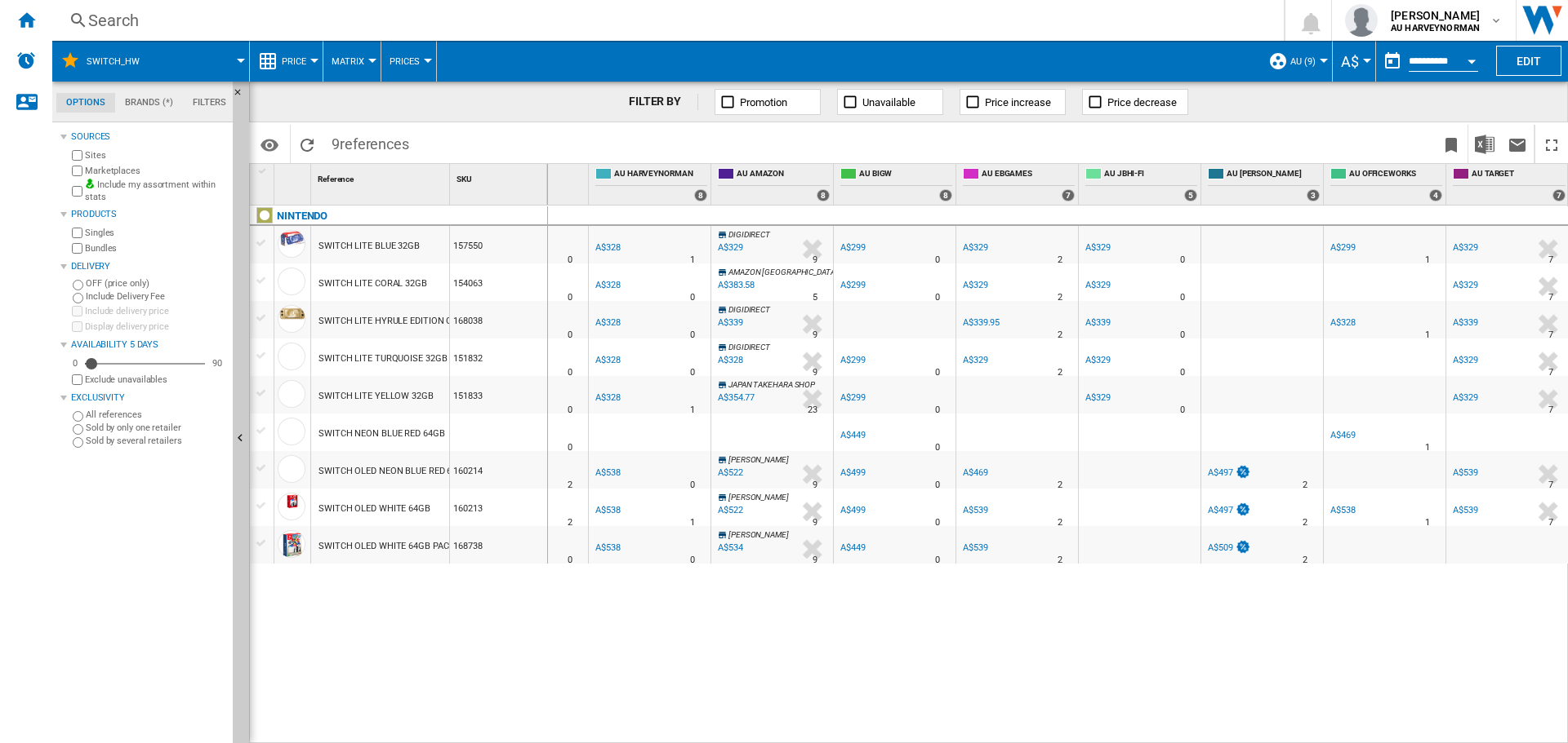
click at [981, 469] on div "A$469" at bounding box center [975, 472] width 25 height 11
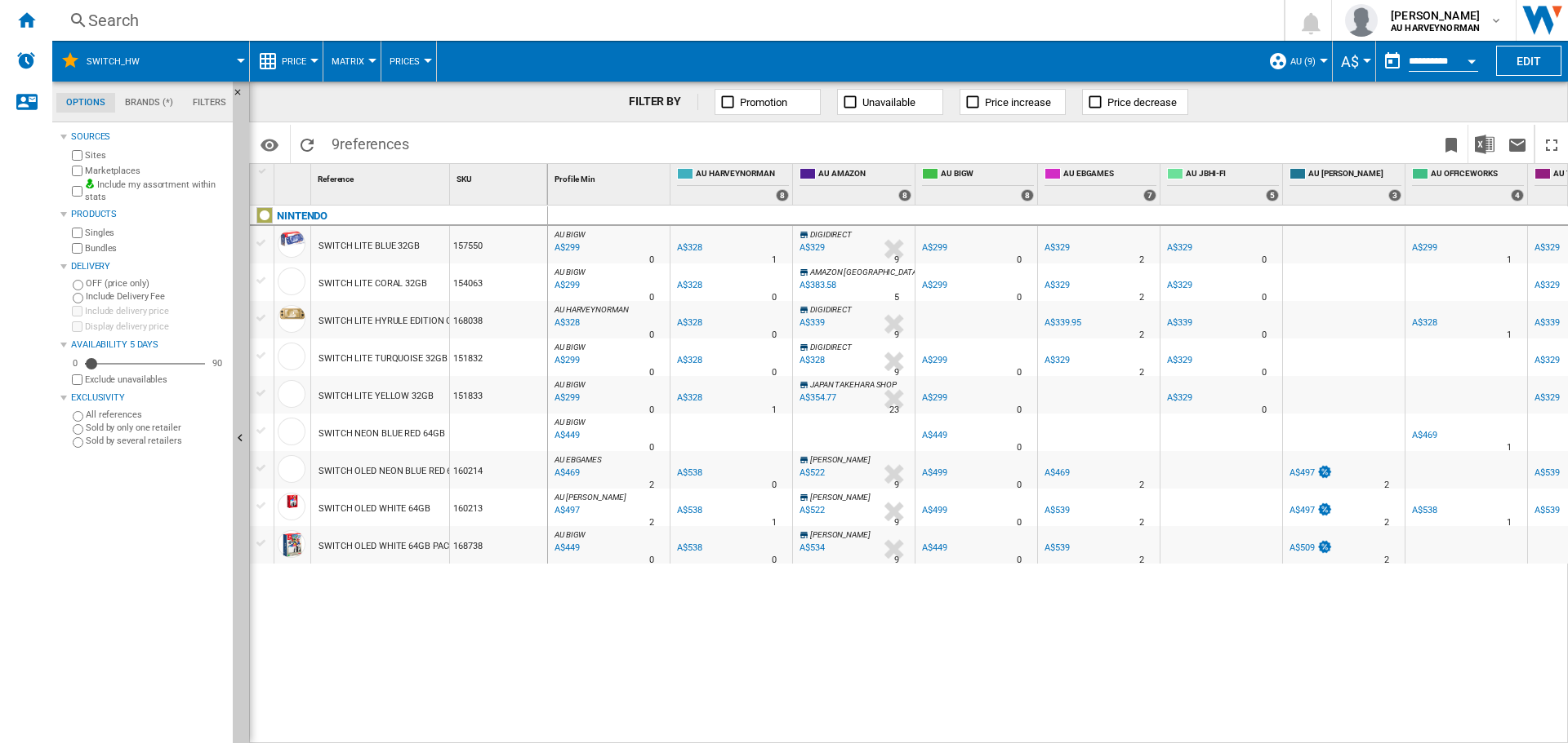
click at [1471, 53] on button "Open calendar" at bounding box center [1471, 59] width 29 height 29
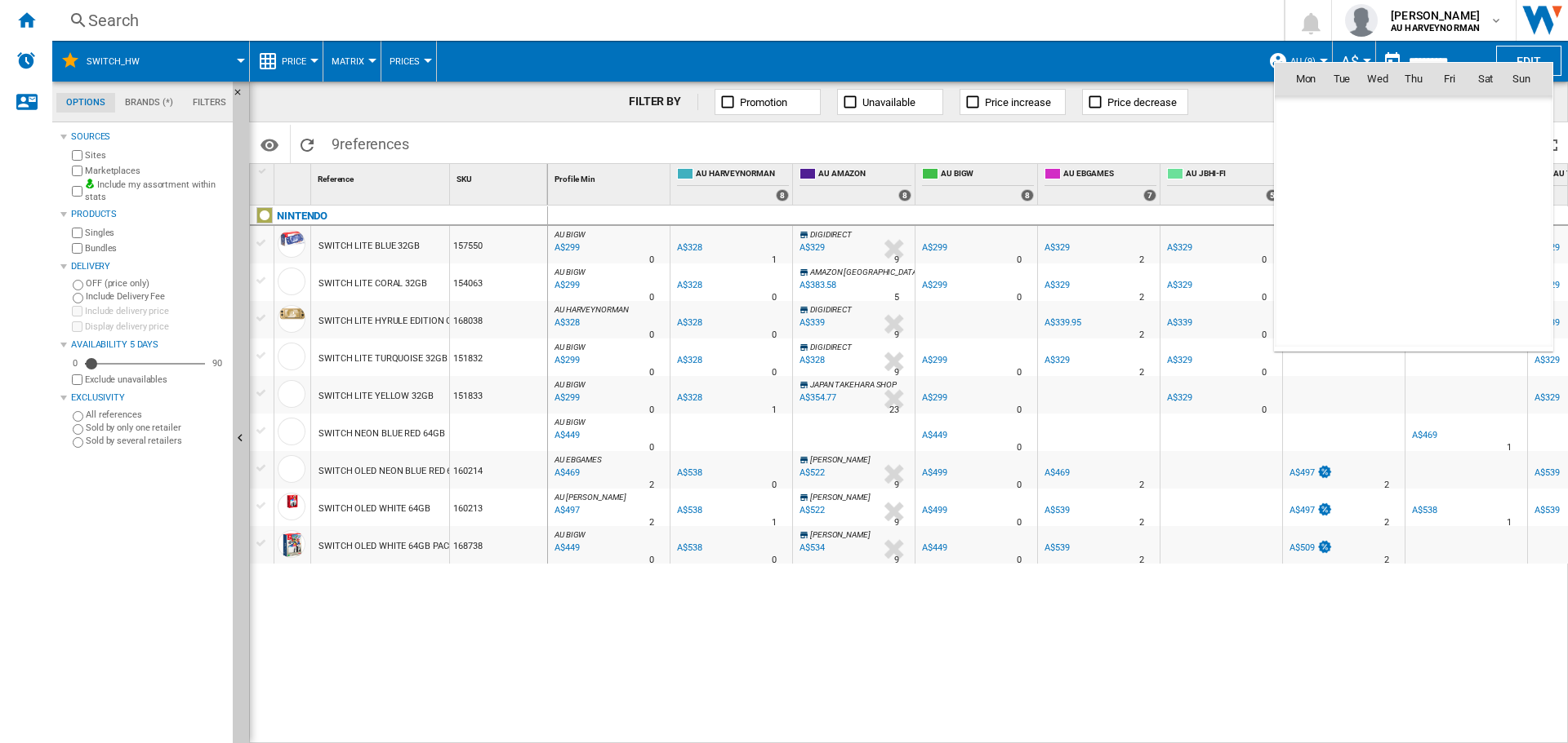
scroll to position [7784, 0]
click at [1302, 269] on span "25" at bounding box center [1305, 257] width 33 height 33
type input "**********"
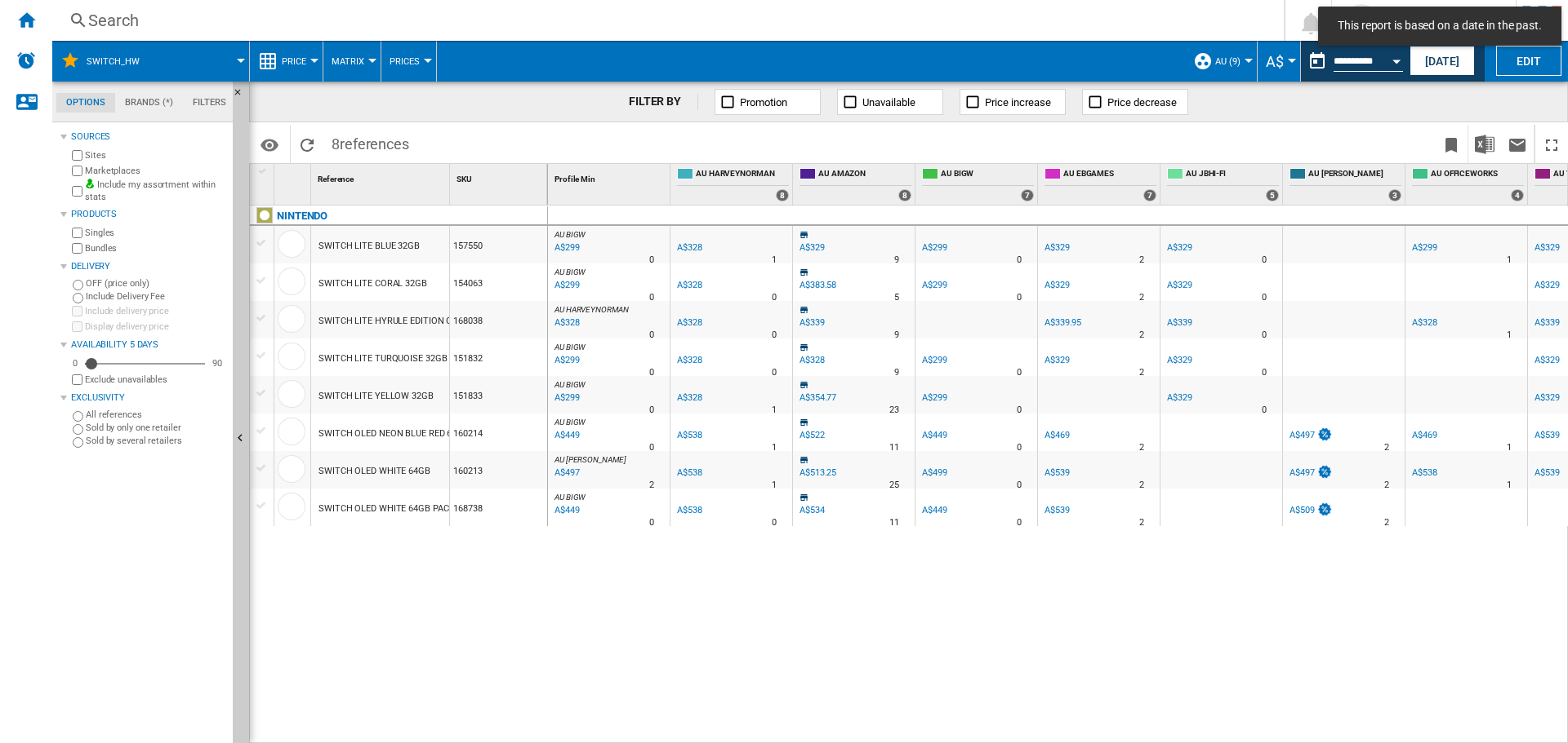
click at [307, 65] on button "Price" at bounding box center [297, 61] width 33 height 41
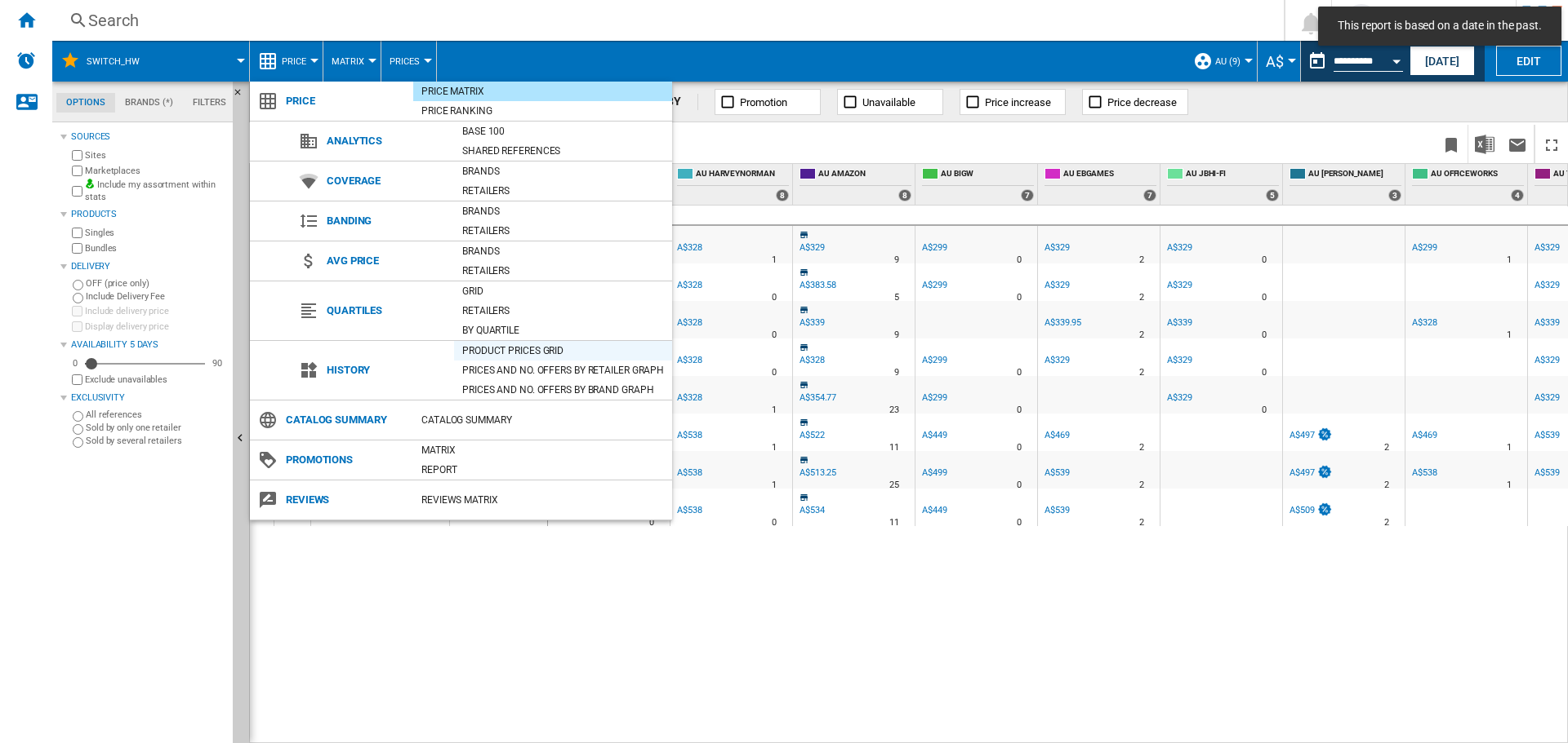
click at [488, 348] on div "Product prices grid" at bounding box center [563, 351] width 218 height 16
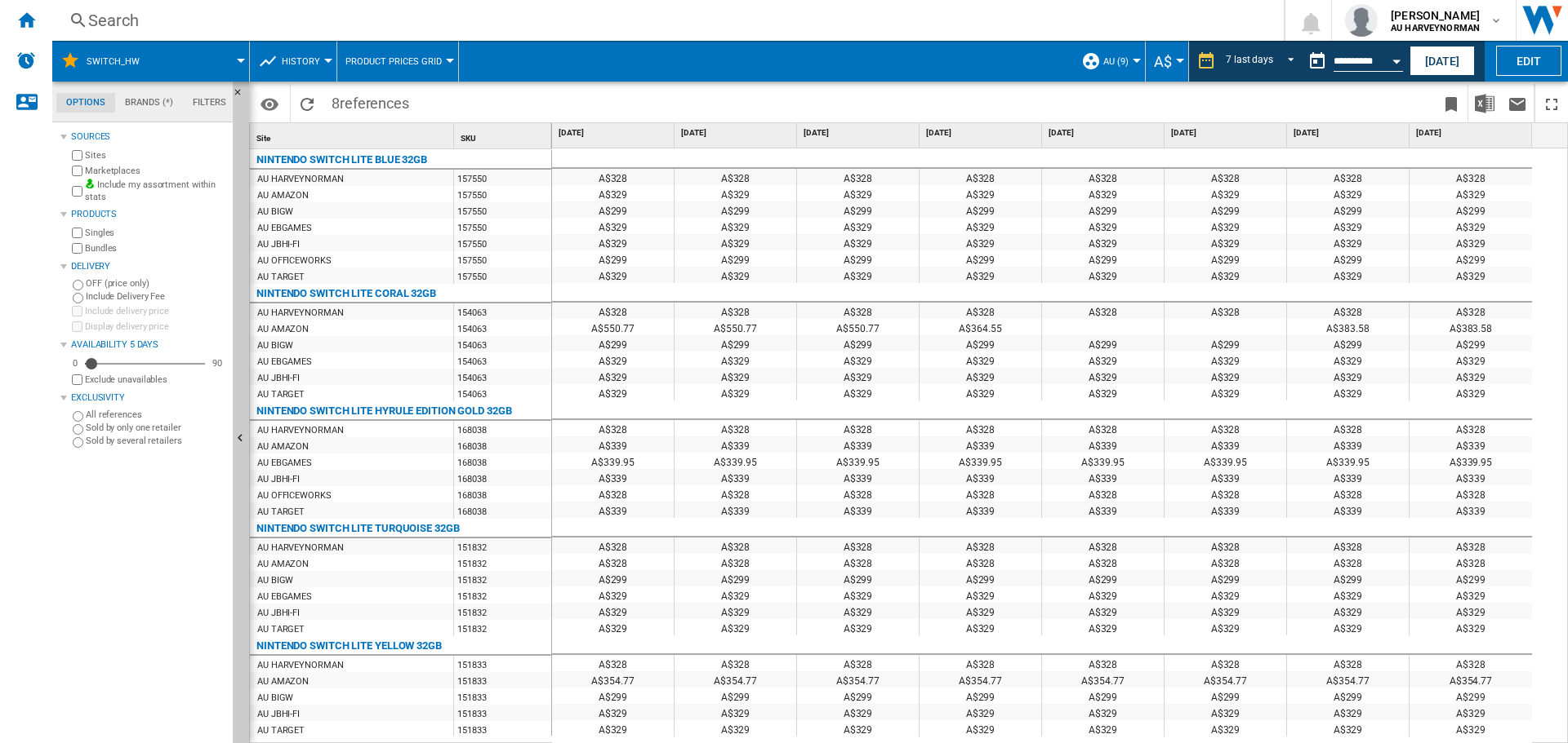
click at [1401, 57] on button "Open calendar" at bounding box center [1396, 59] width 29 height 29
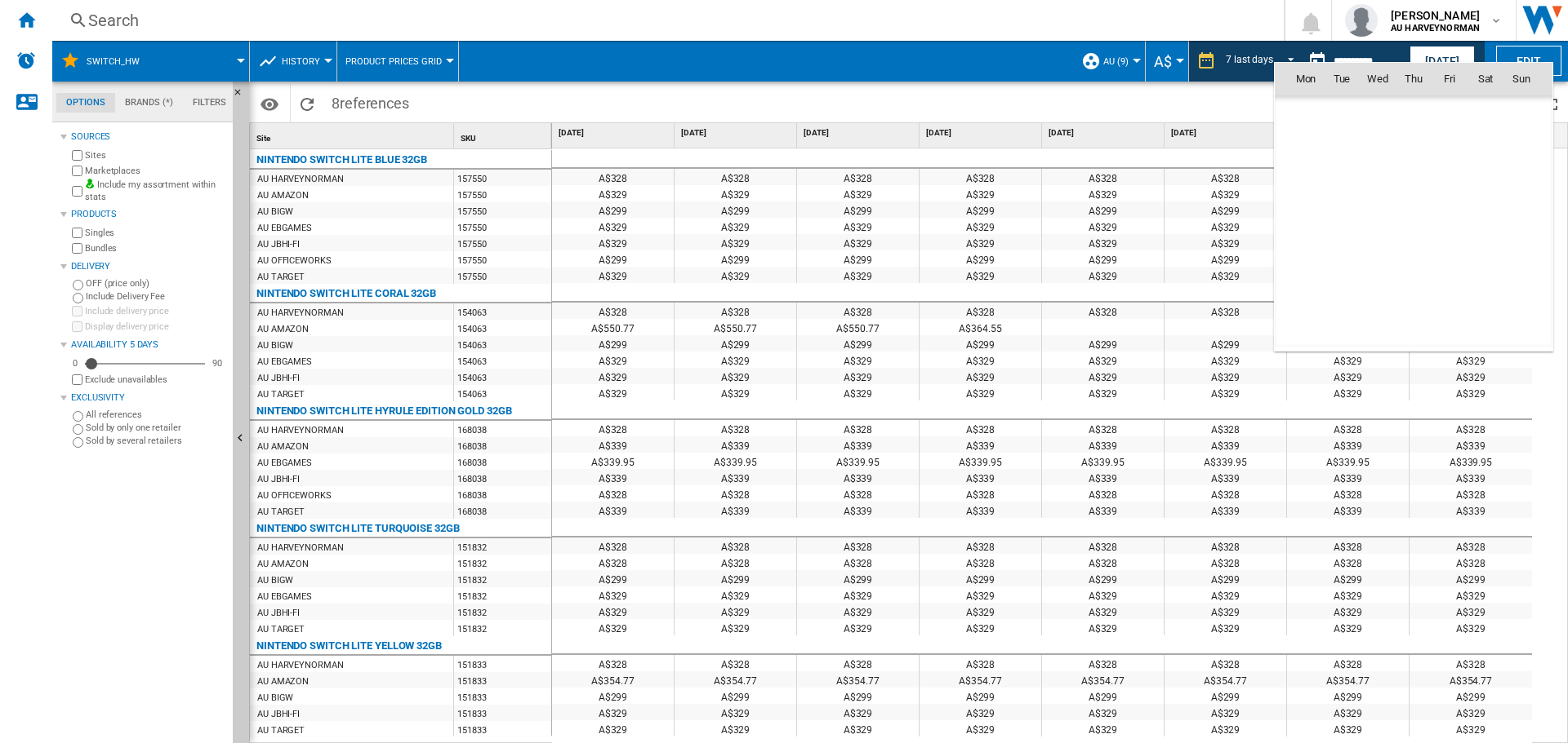
scroll to position [7784, 0]
click at [1350, 265] on span "26" at bounding box center [1341, 257] width 33 height 33
type input "**********"
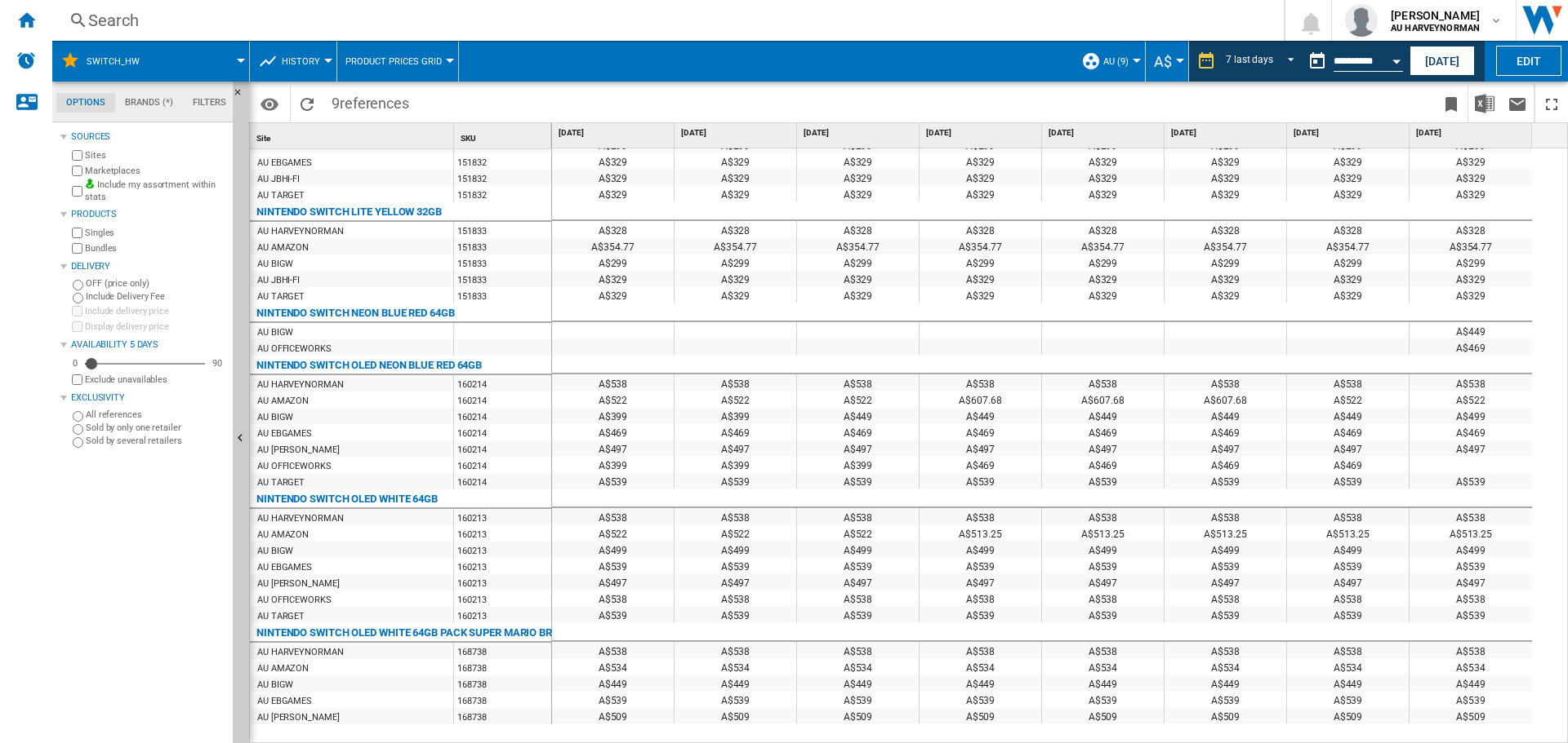
scroll to position [440, 0]
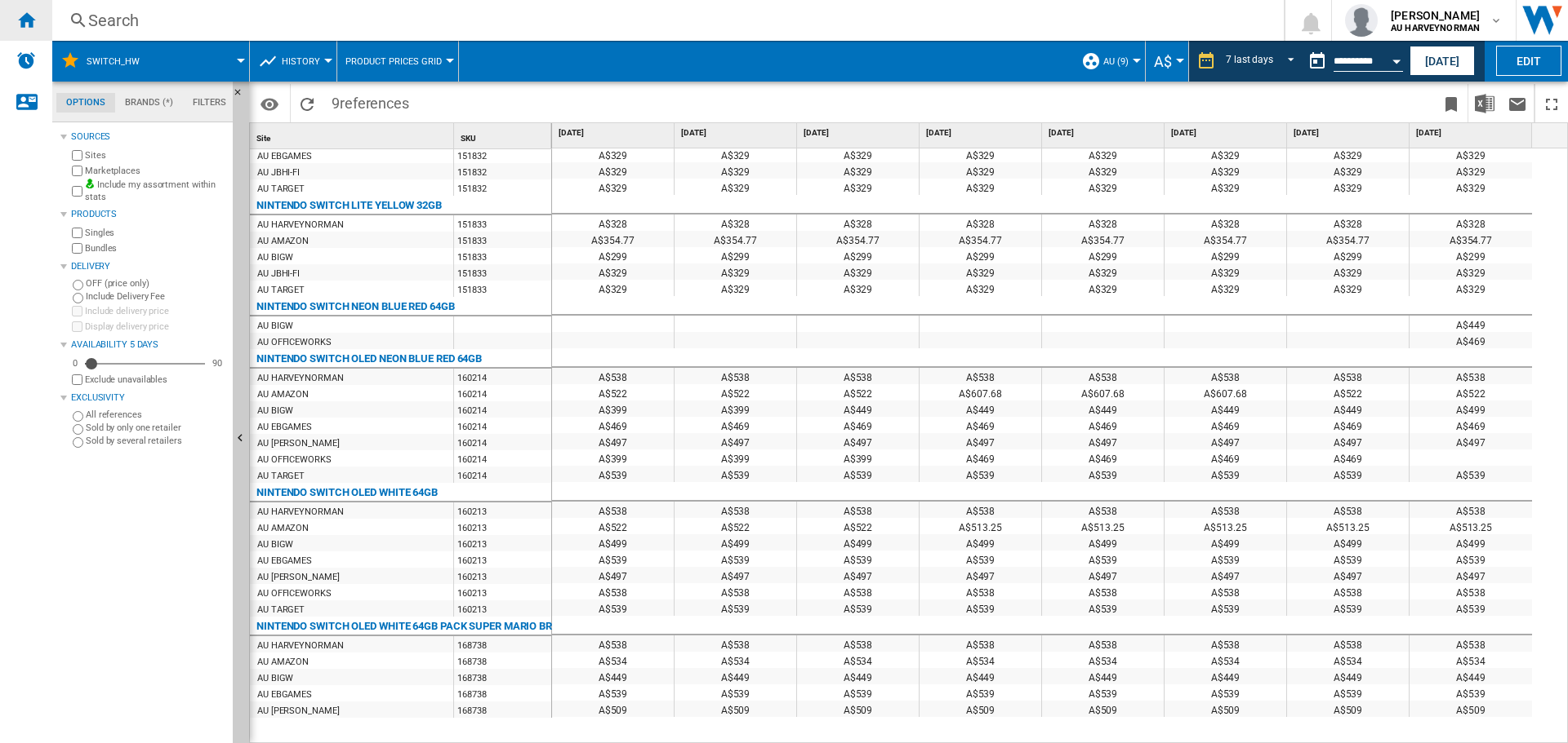
click at [11, 21] on div "Home" at bounding box center [26, 20] width 53 height 41
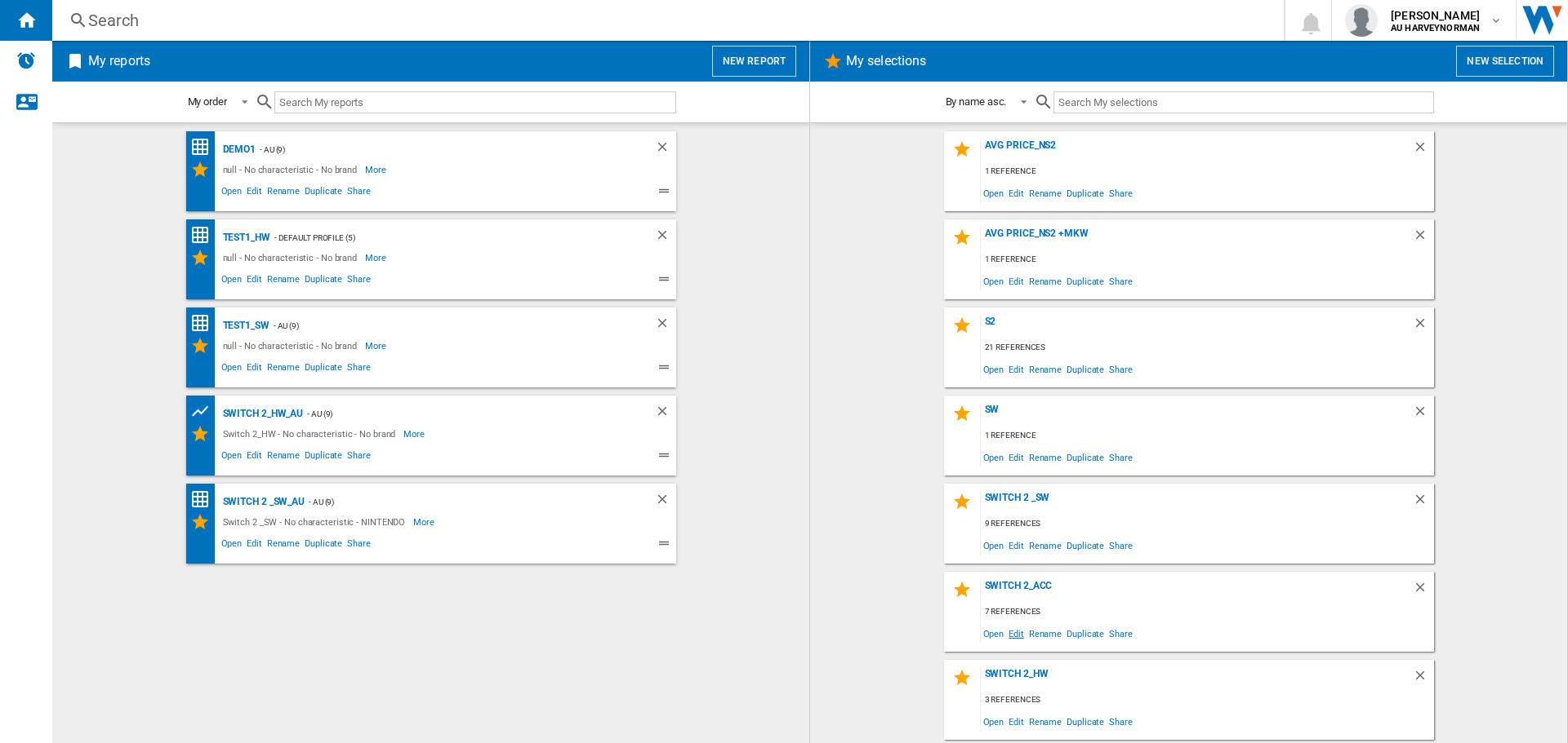
click at [1014, 633] on span "Edit" at bounding box center [1016, 634] width 20 height 22
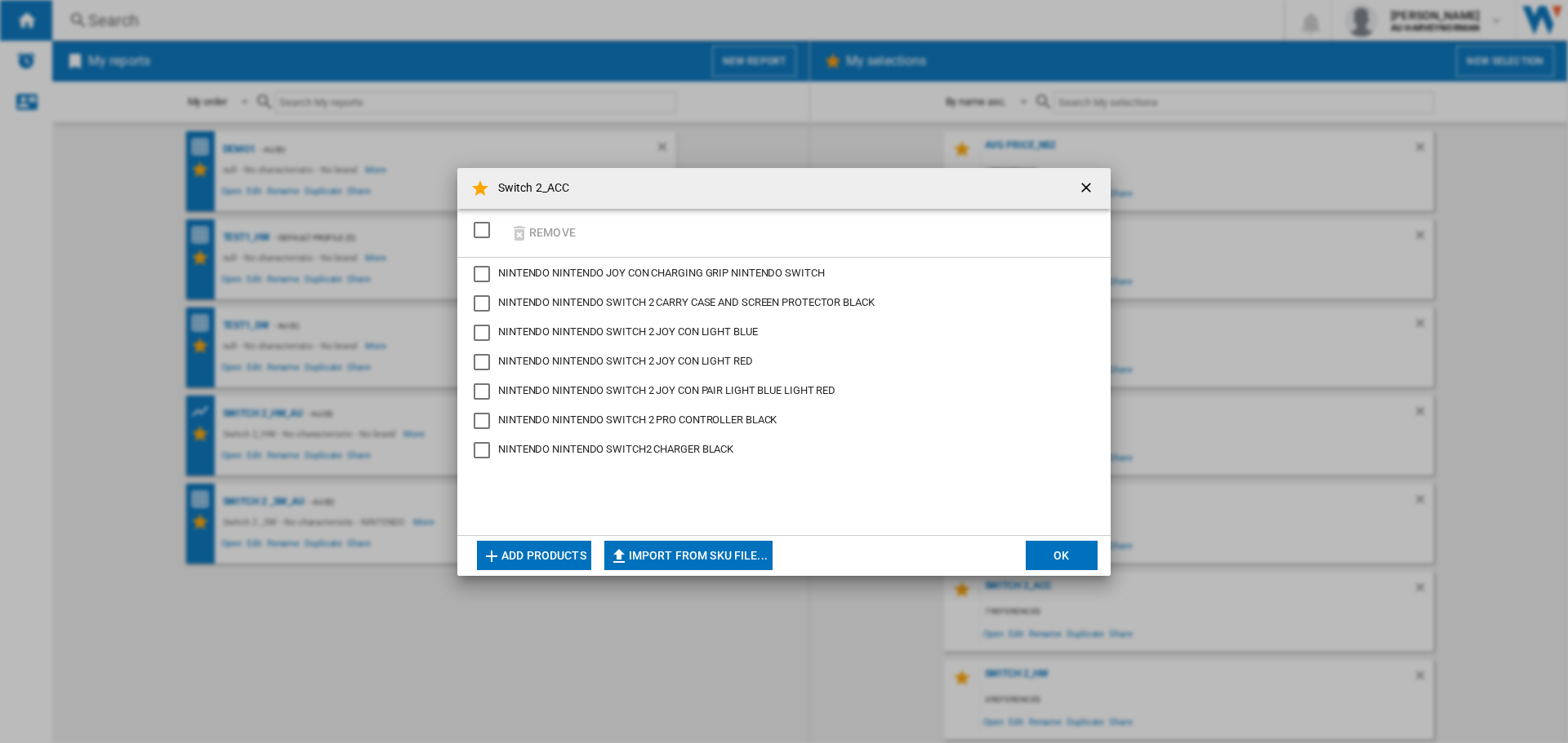
click at [545, 561] on button "Add products" at bounding box center [534, 555] width 114 height 29
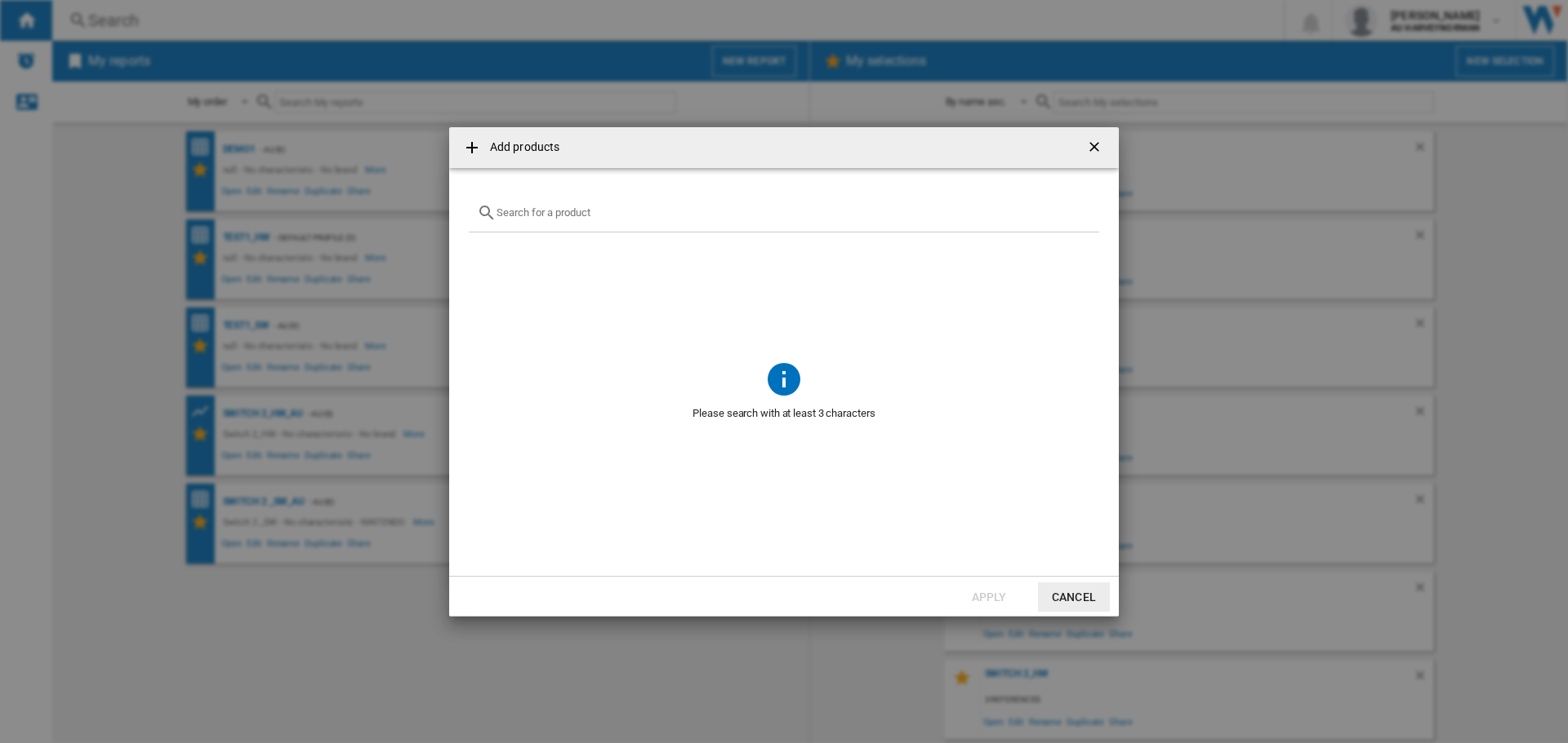
click at [577, 215] on input "Add products ..." at bounding box center [794, 213] width 595 height 12
paste input "NINTENDO SANDISK SWITCH2 SDSQXFN256GGN4 256GB"
type input "NINTENDO SANDISK SWITCH2 SDSQXFN256GGN4 256GB"
